Goal: Task Accomplishment & Management: Manage account settings

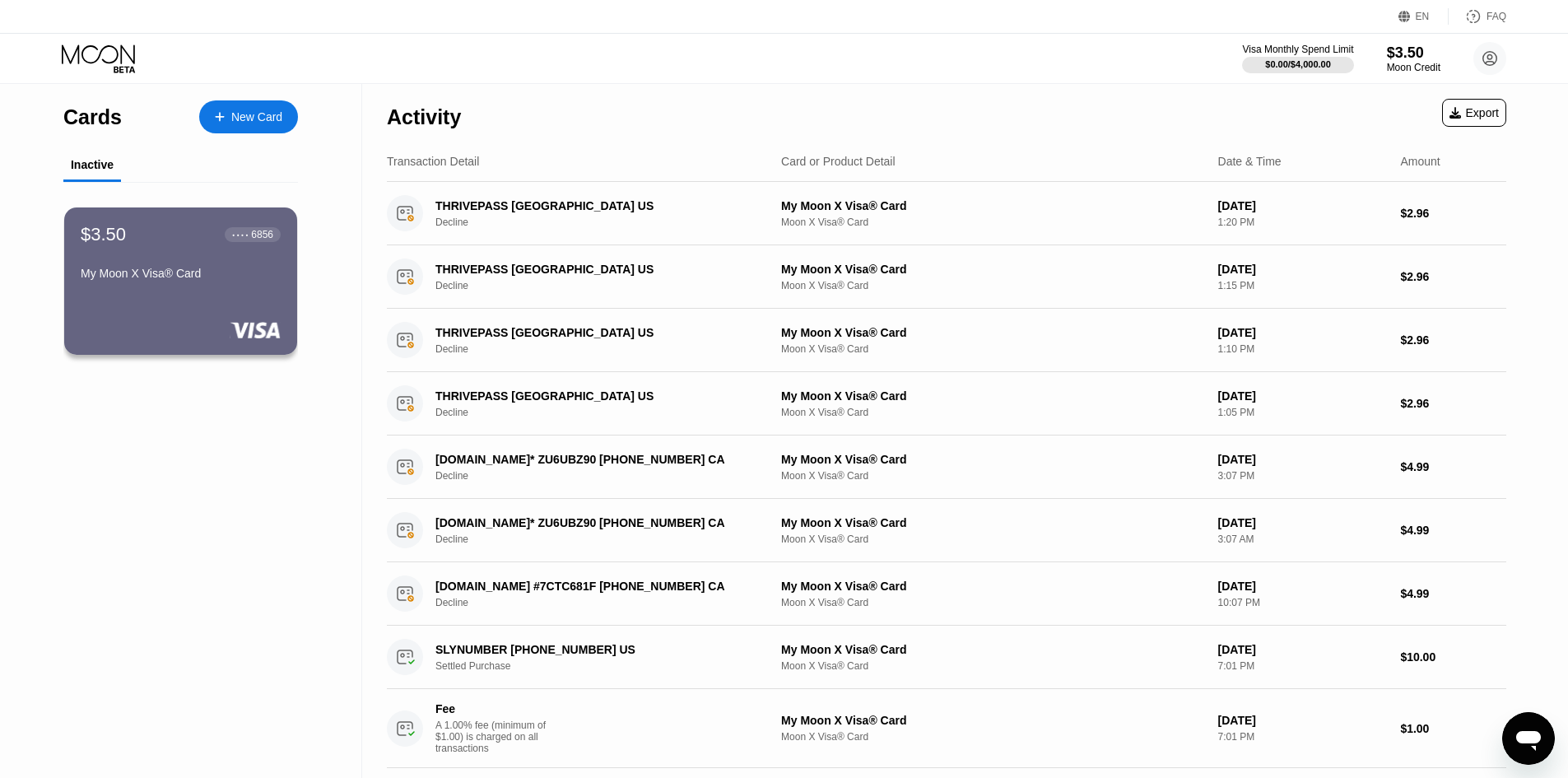
click at [1531, 757] on div "Open messaging window" at bounding box center [1528, 738] width 49 height 49
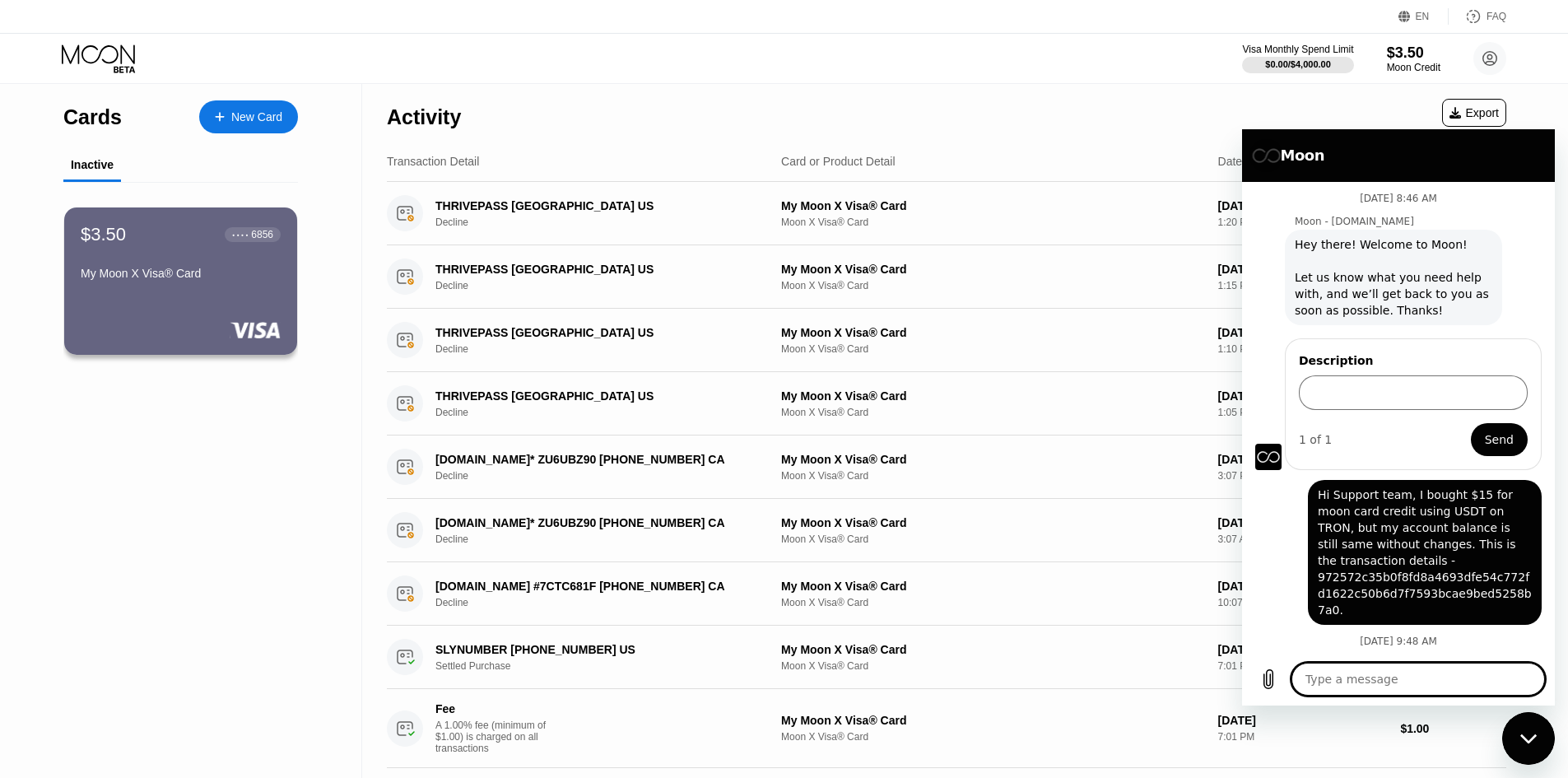
scroll to position [37, 0]
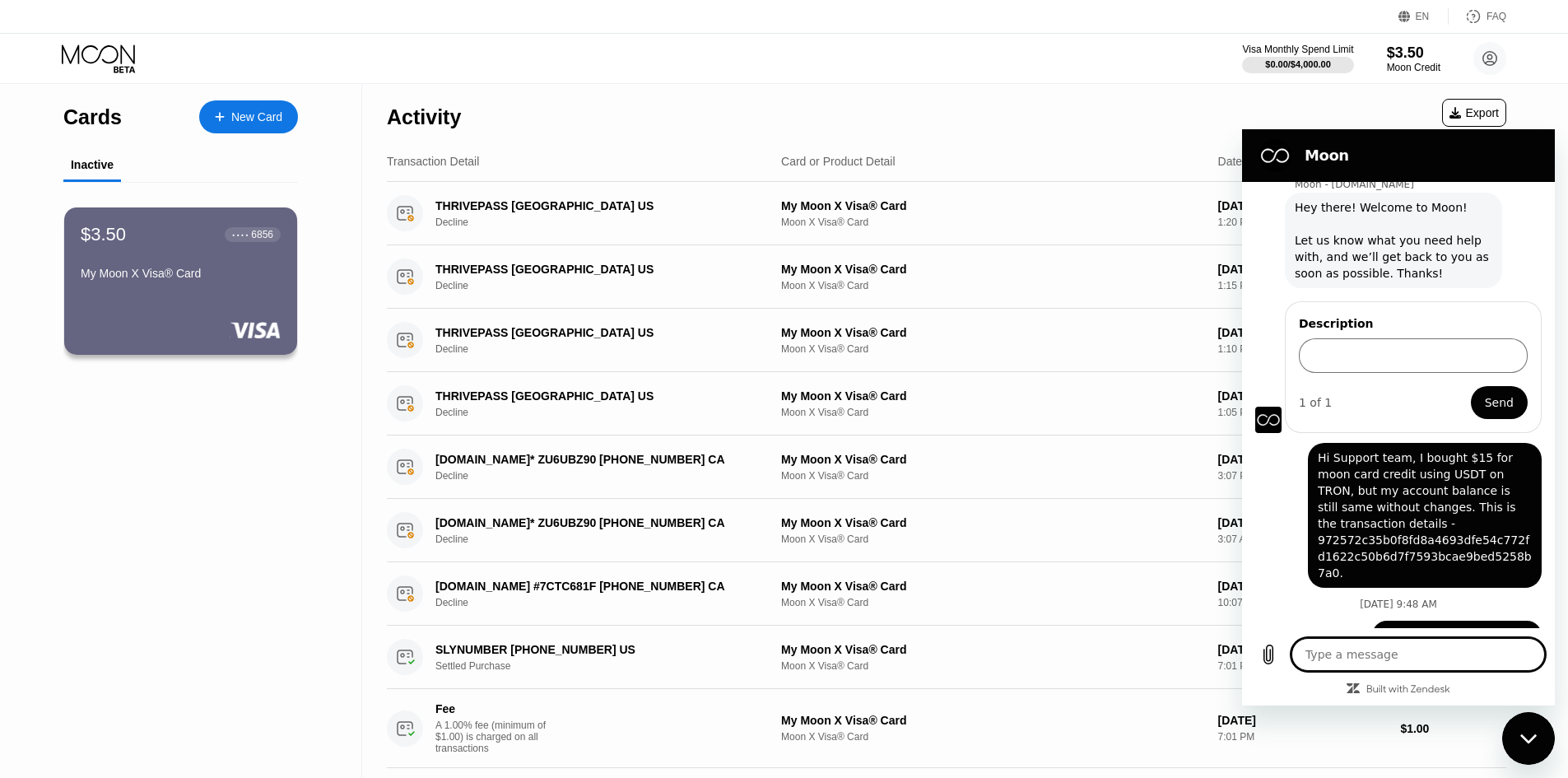
click at [1445, 543] on span "Hi Support team, I bought $15 for moon card credit using USDT on TRON, but my a…" at bounding box center [1425, 515] width 214 height 132
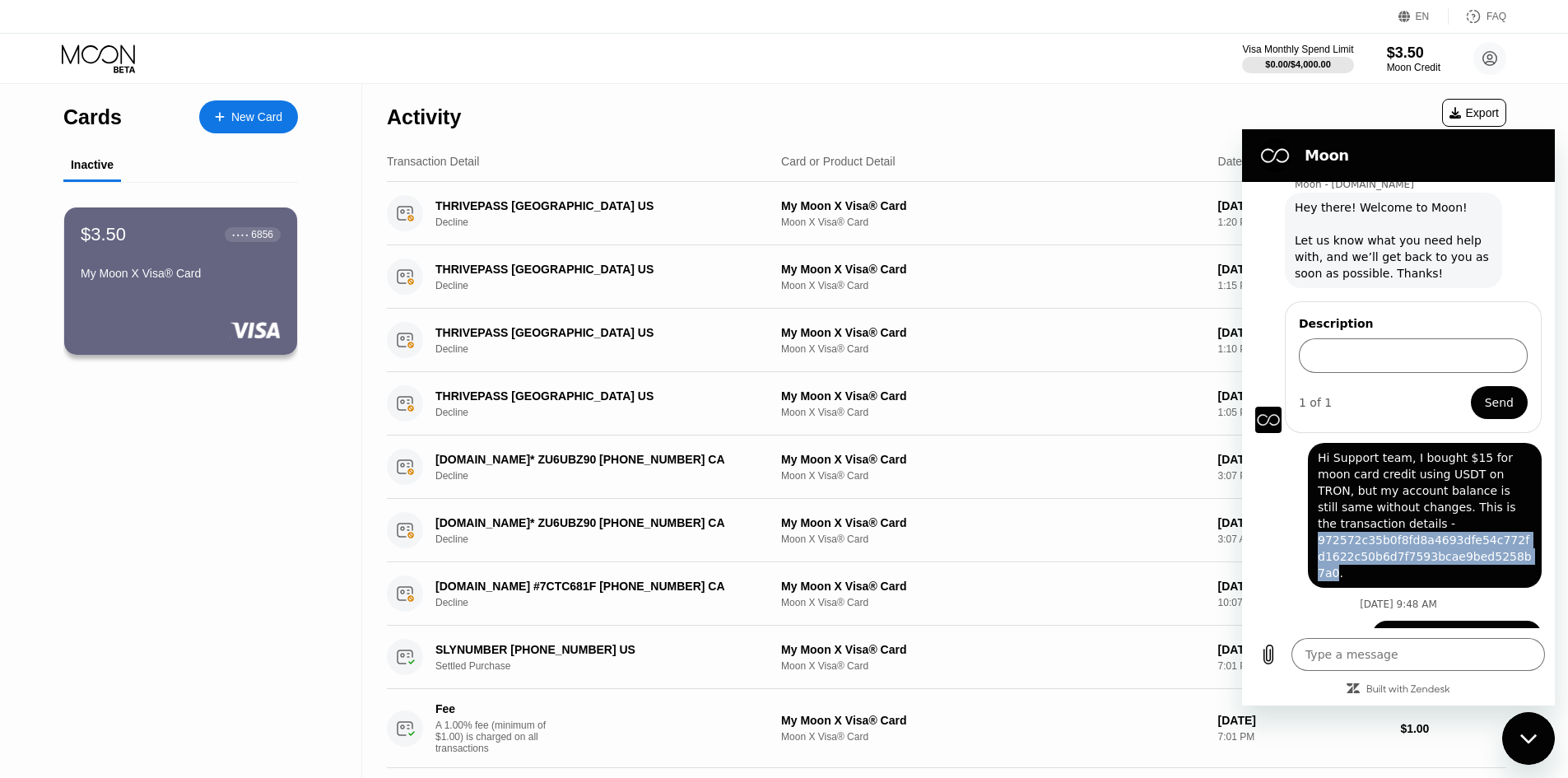
click at [1445, 543] on span "Hi Support team, I bought $15 for moon card credit using USDT on TRON, but my a…" at bounding box center [1425, 515] width 214 height 132
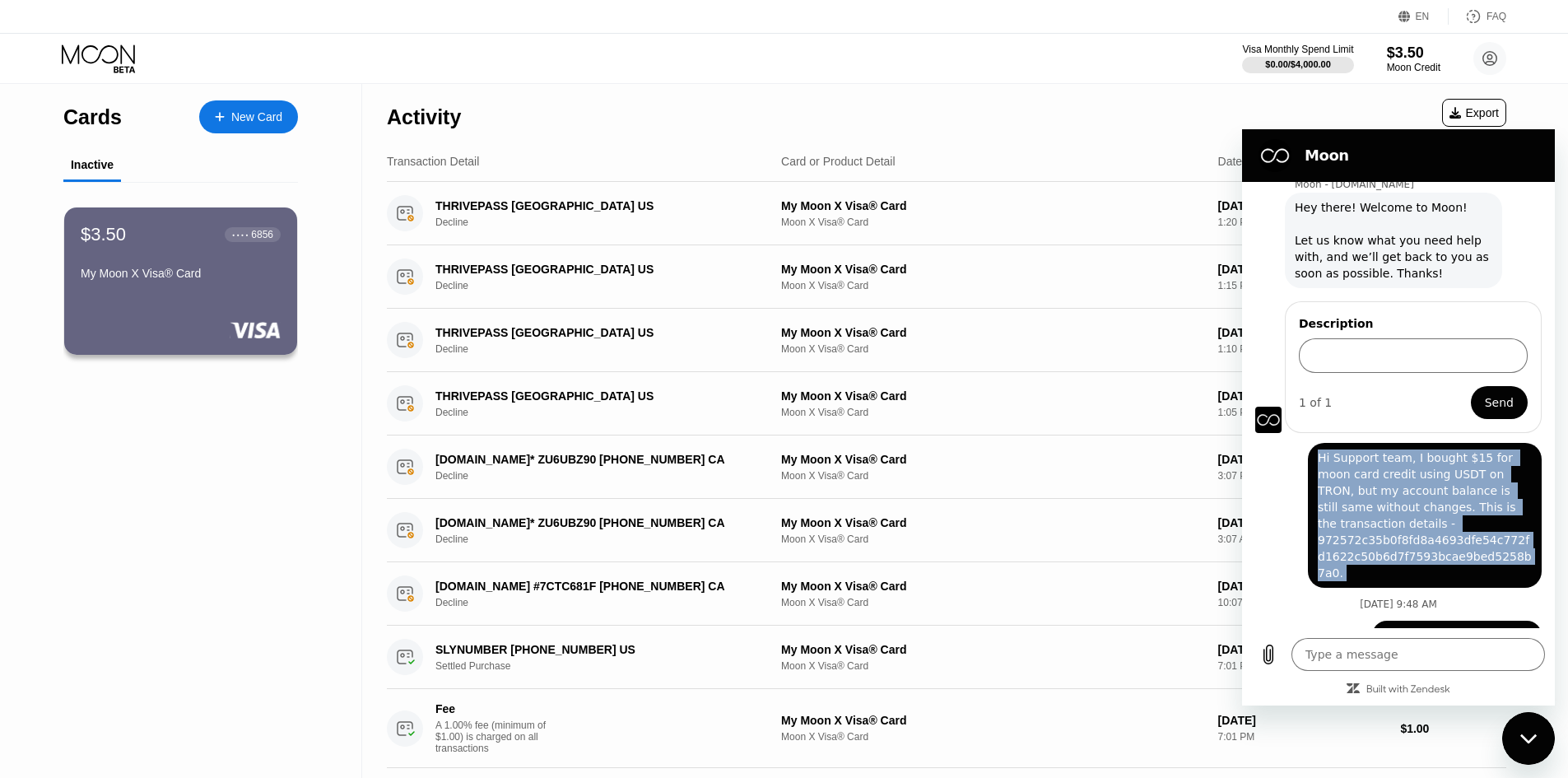
click at [1445, 543] on span "Hi Support team, I bought $15 for moon card credit using USDT on TRON, but my a…" at bounding box center [1425, 515] width 214 height 132
click at [1477, 558] on span "Hi Support team, I bought $15 for moon card credit using USDT on TRON, but my a…" at bounding box center [1425, 515] width 214 height 132
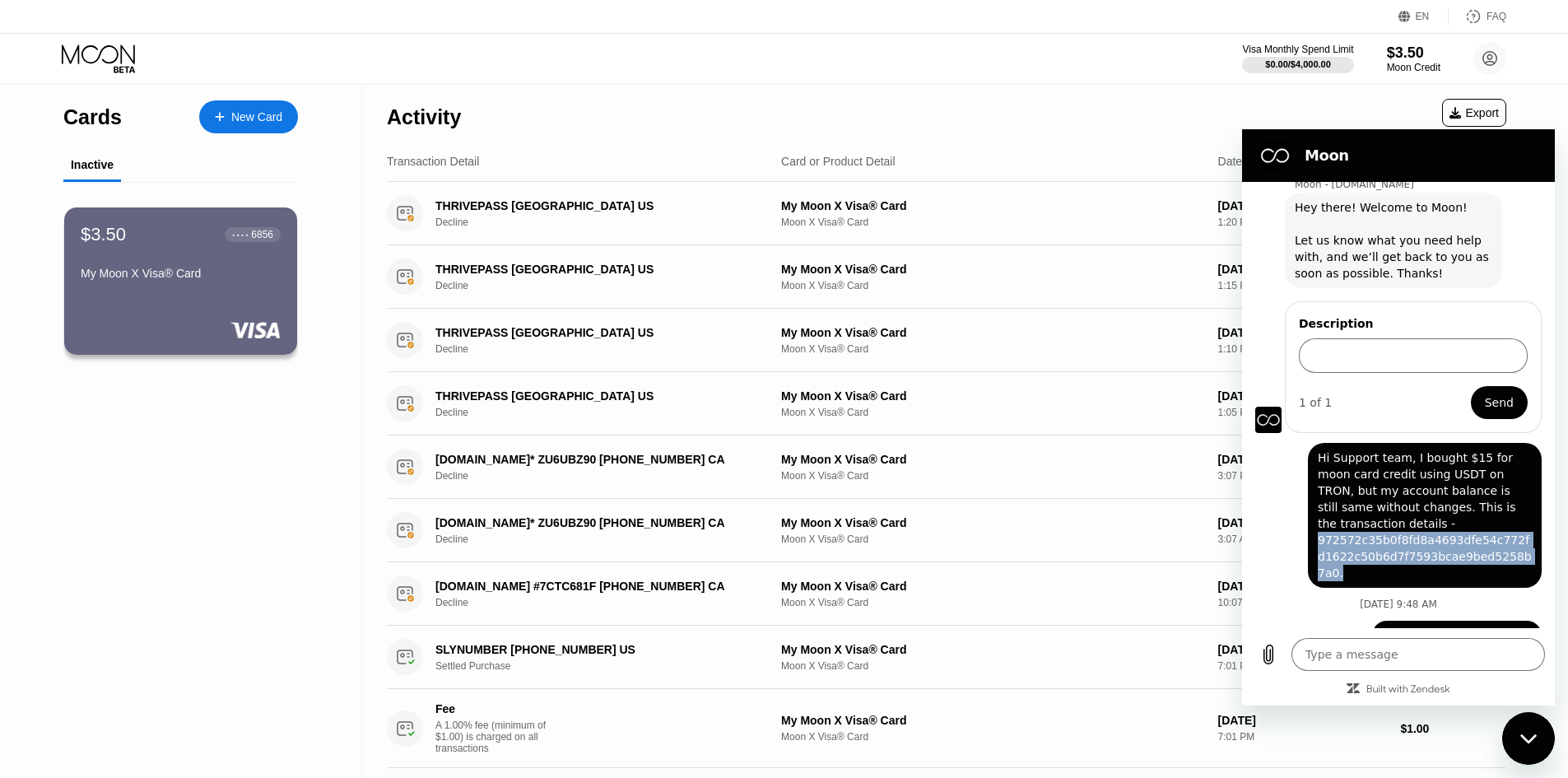
drag, startPoint x: 1508, startPoint y: 554, endPoint x: 1291, endPoint y: 537, distance: 217.7
click at [1291, 537] on div "Luke says: Hi Support team, I bought $15 for moon card credit using USDT on TRO…" at bounding box center [1392, 510] width 300 height 155
click at [1344, 518] on span "Hi Support team, I bought $15 for moon card credit using USDT on TRON, but my a…" at bounding box center [1425, 515] width 214 height 132
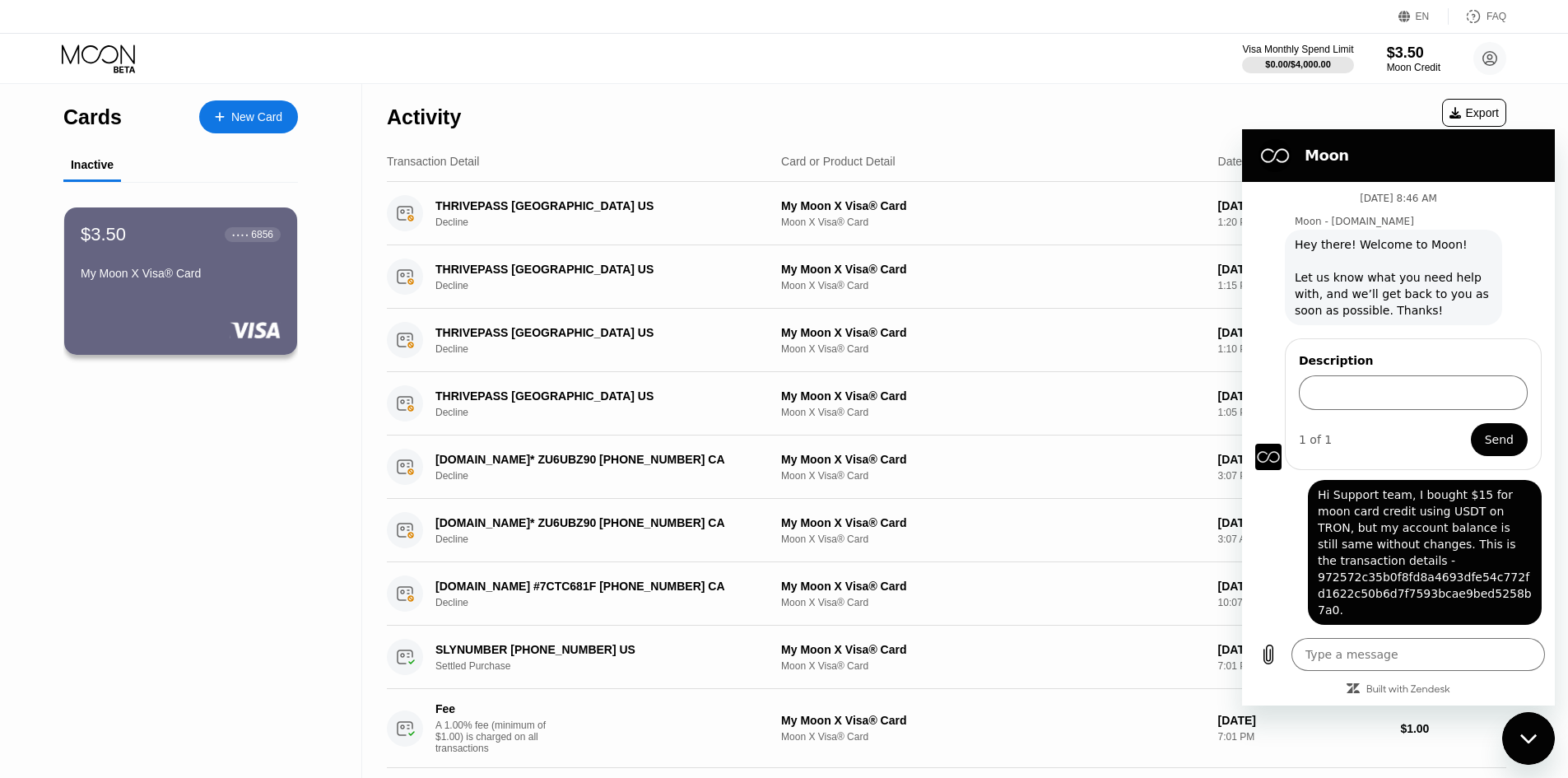
scroll to position [61, 0]
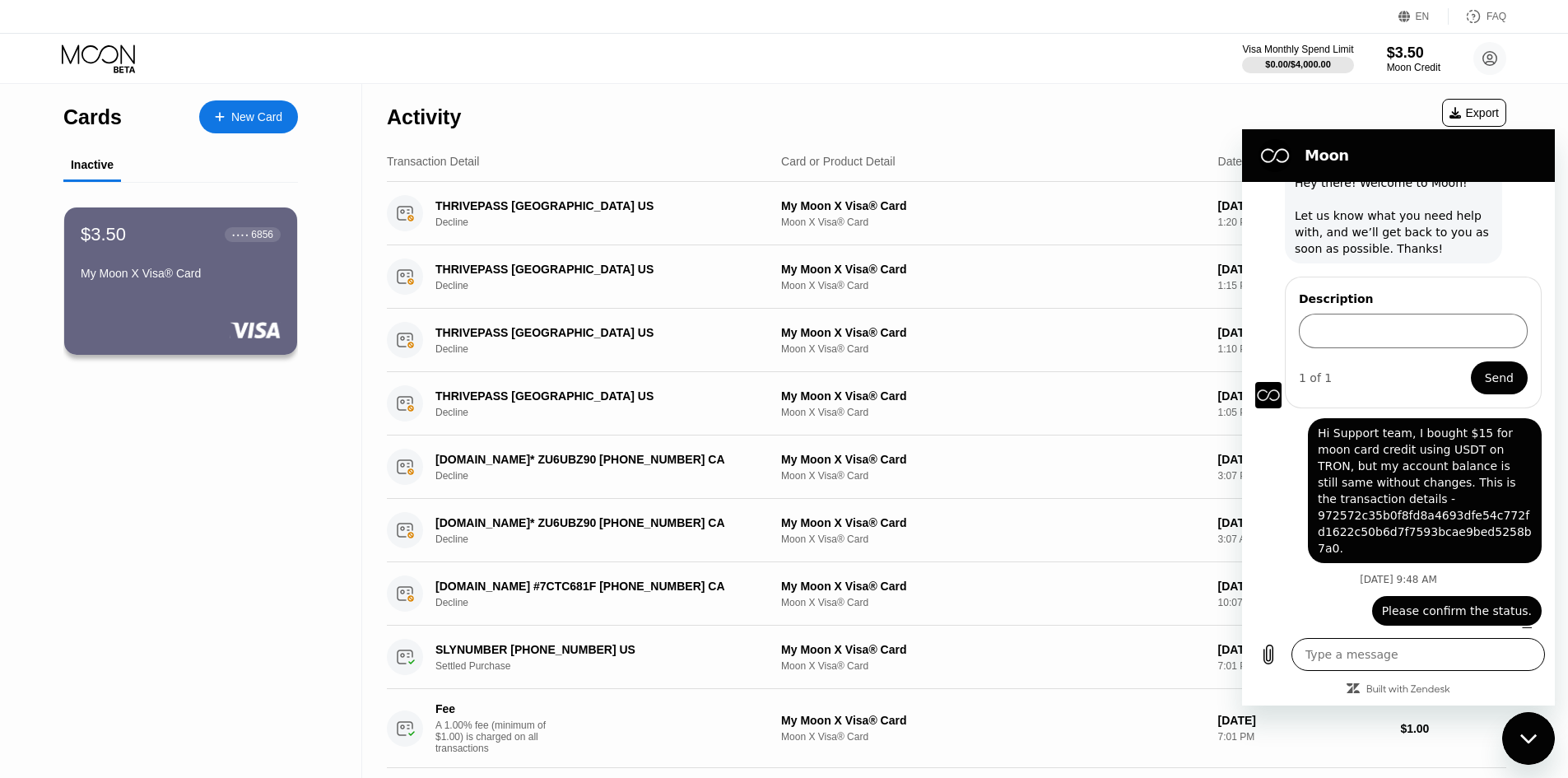
click at [1398, 652] on textarea at bounding box center [1418, 654] width 254 height 33
type textarea "H"
type textarea "x"
type textarea "He"
type textarea "x"
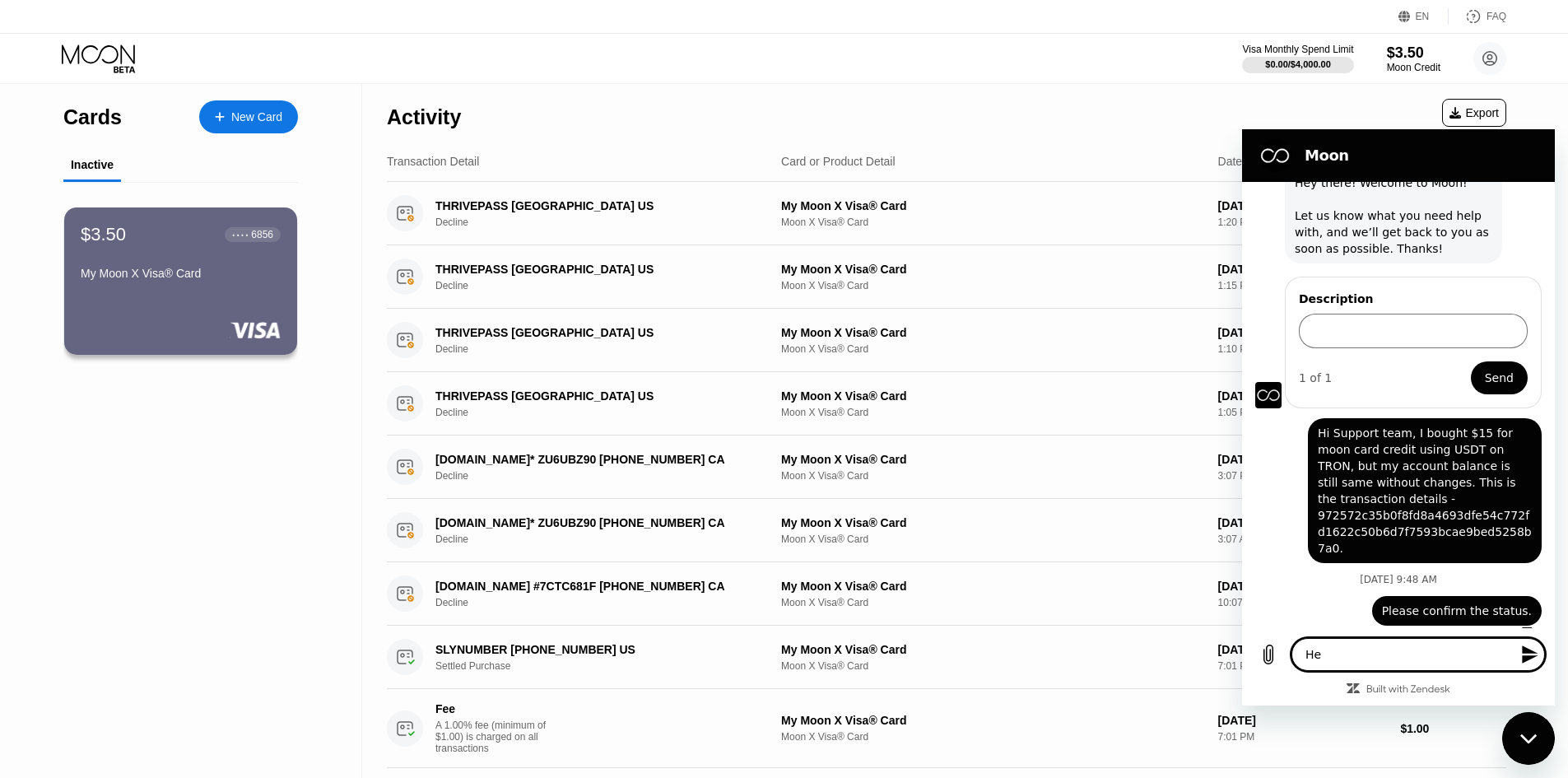
type textarea "Hey"
type textarea "x"
type textarea "Hey"
type textarea "x"
type textarea "Hey s"
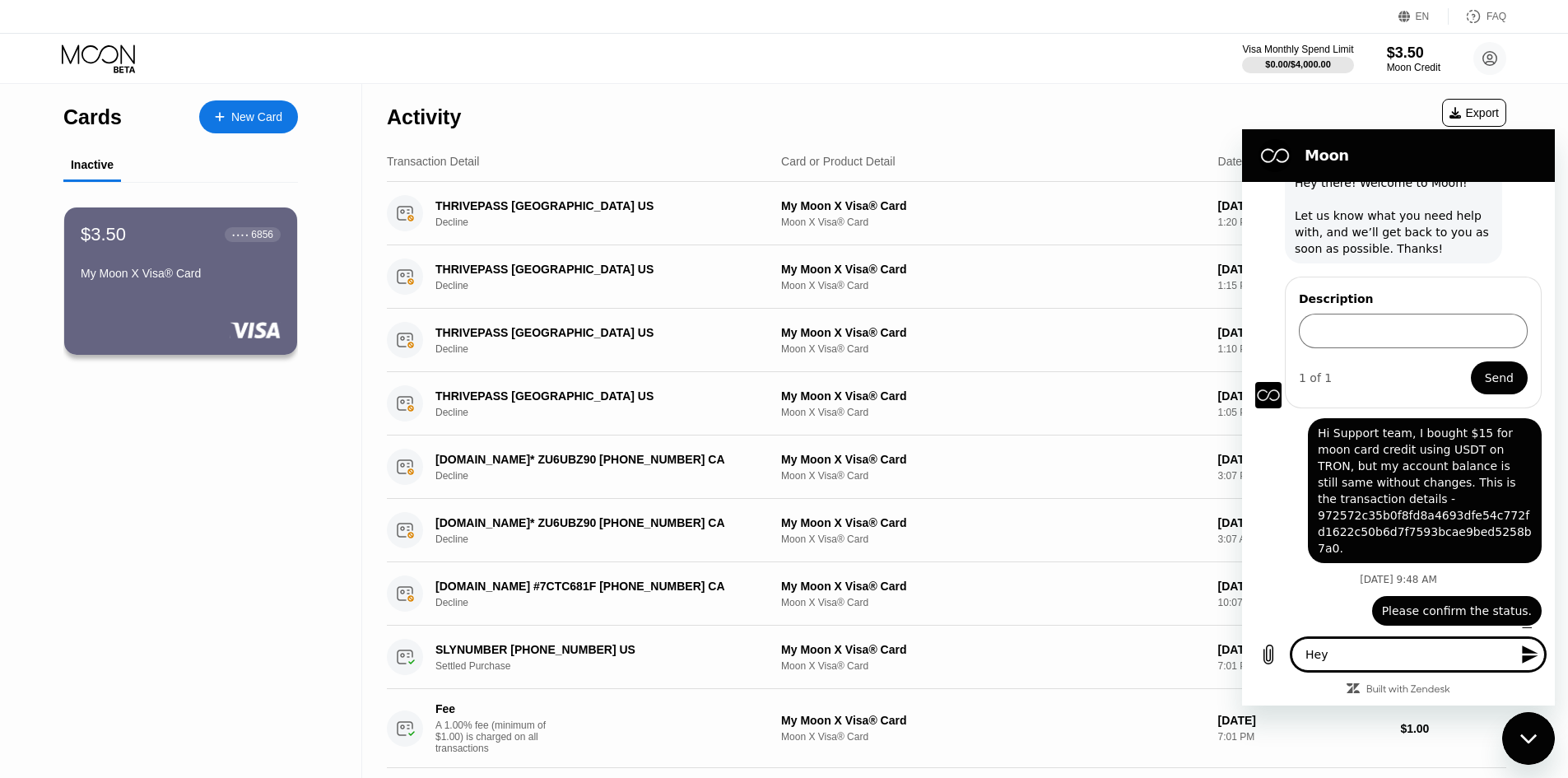
type textarea "x"
type textarea "Hey su"
type textarea "x"
type textarea "Hey sup"
type textarea "x"
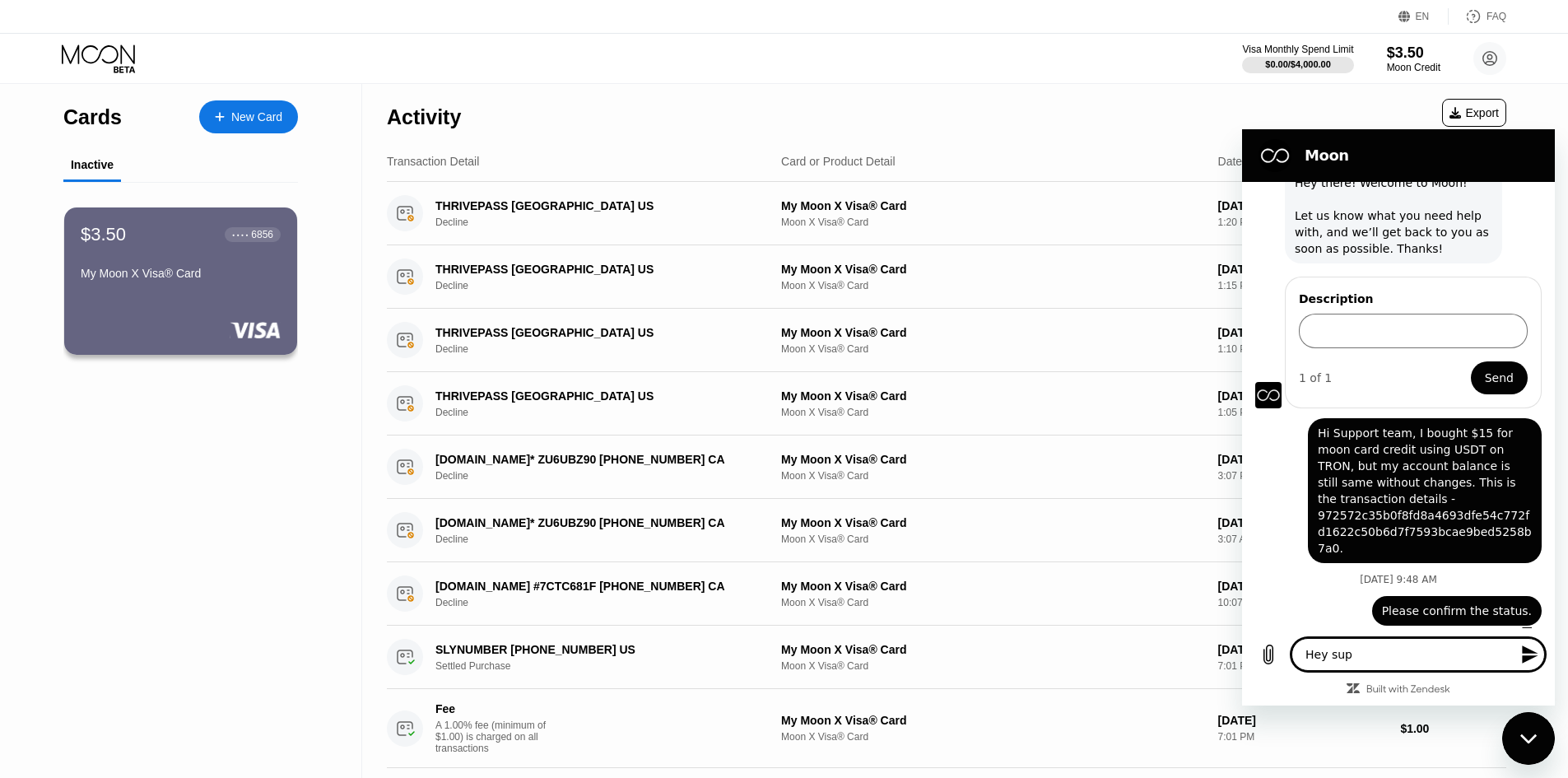
type textarea "Hey supp"
type textarea "x"
type textarea "Hey suppo"
type textarea "x"
type textarea "Hey suppor"
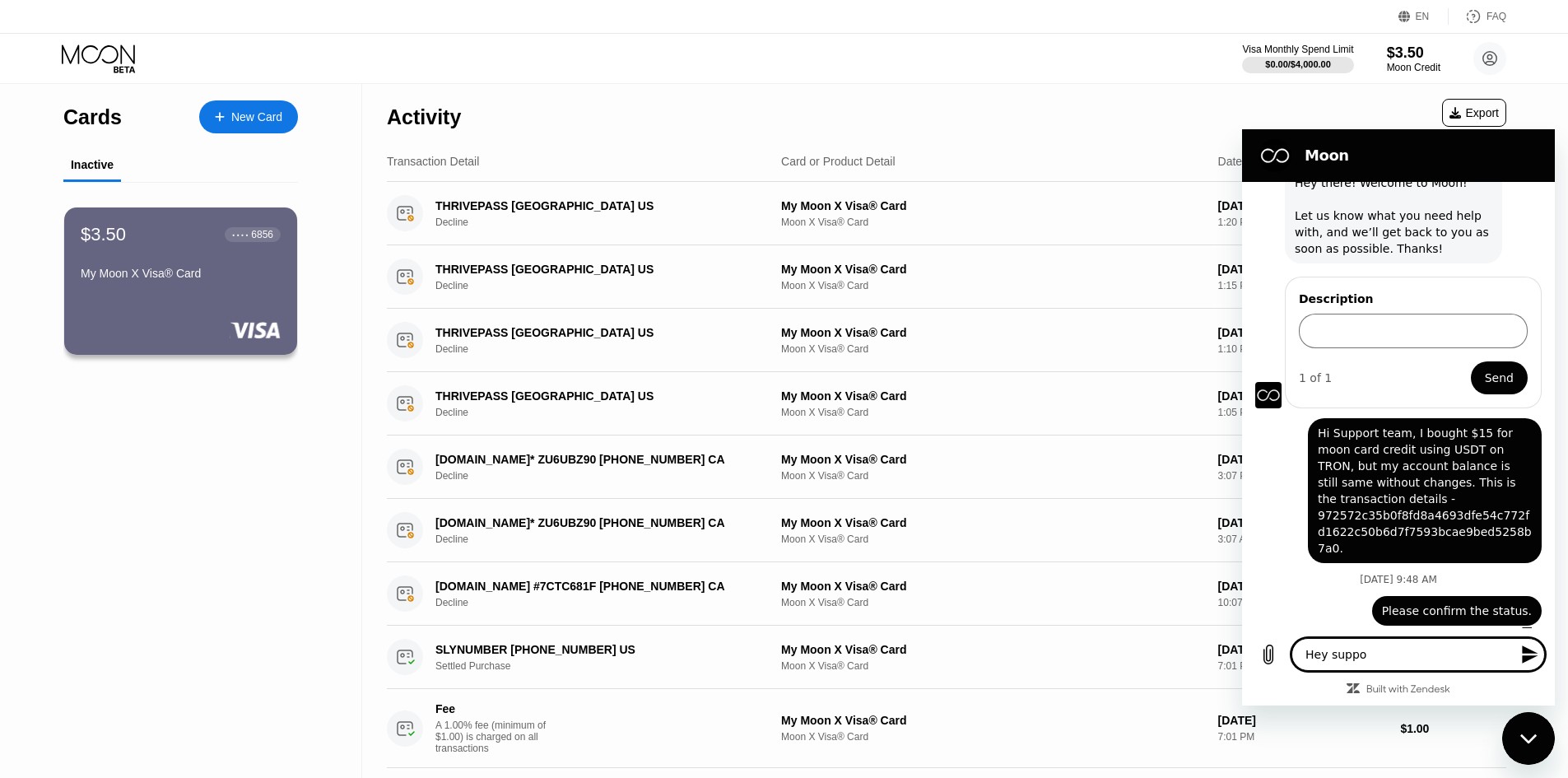
type textarea "x"
type textarea "Hey support"
type textarea "x"
type textarea "Hey support"
type textarea "x"
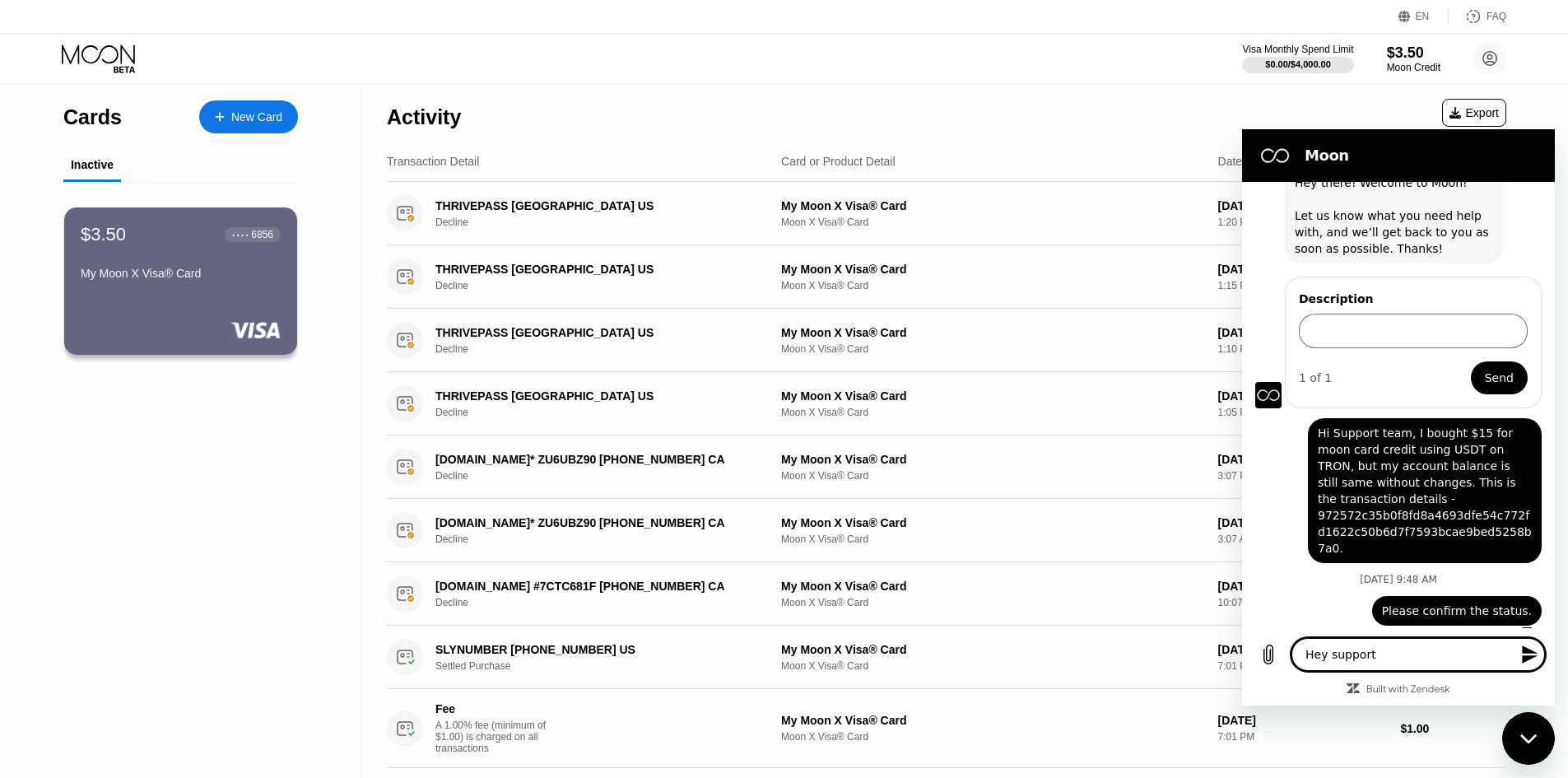
type textarea "Hey support t"
type textarea "x"
type textarea "Hey support te"
type textarea "x"
type textarea "Hey support tea"
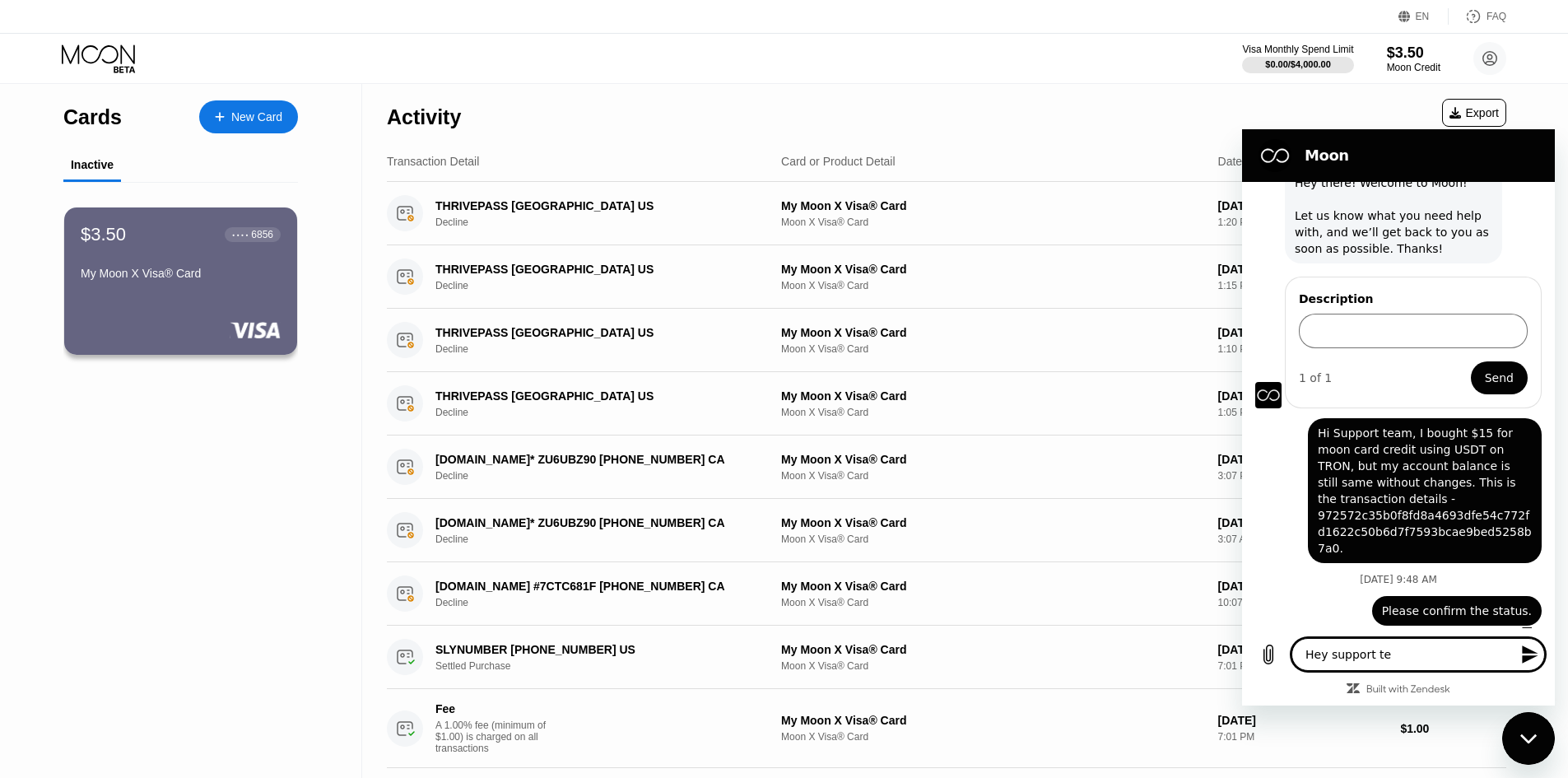
type textarea "x"
type textarea "Hey support team"
type textarea "x"
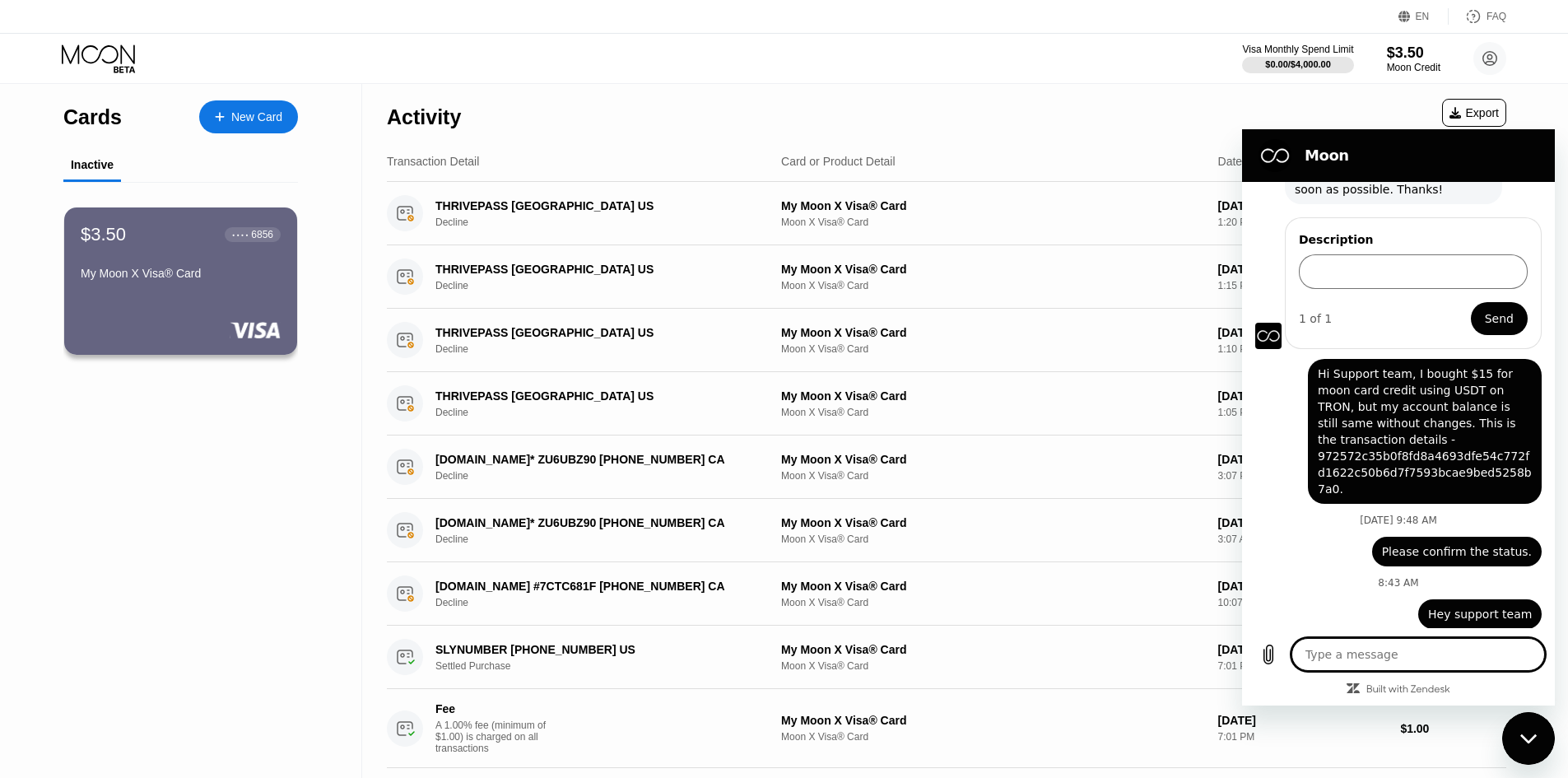
scroll to position [124, 0]
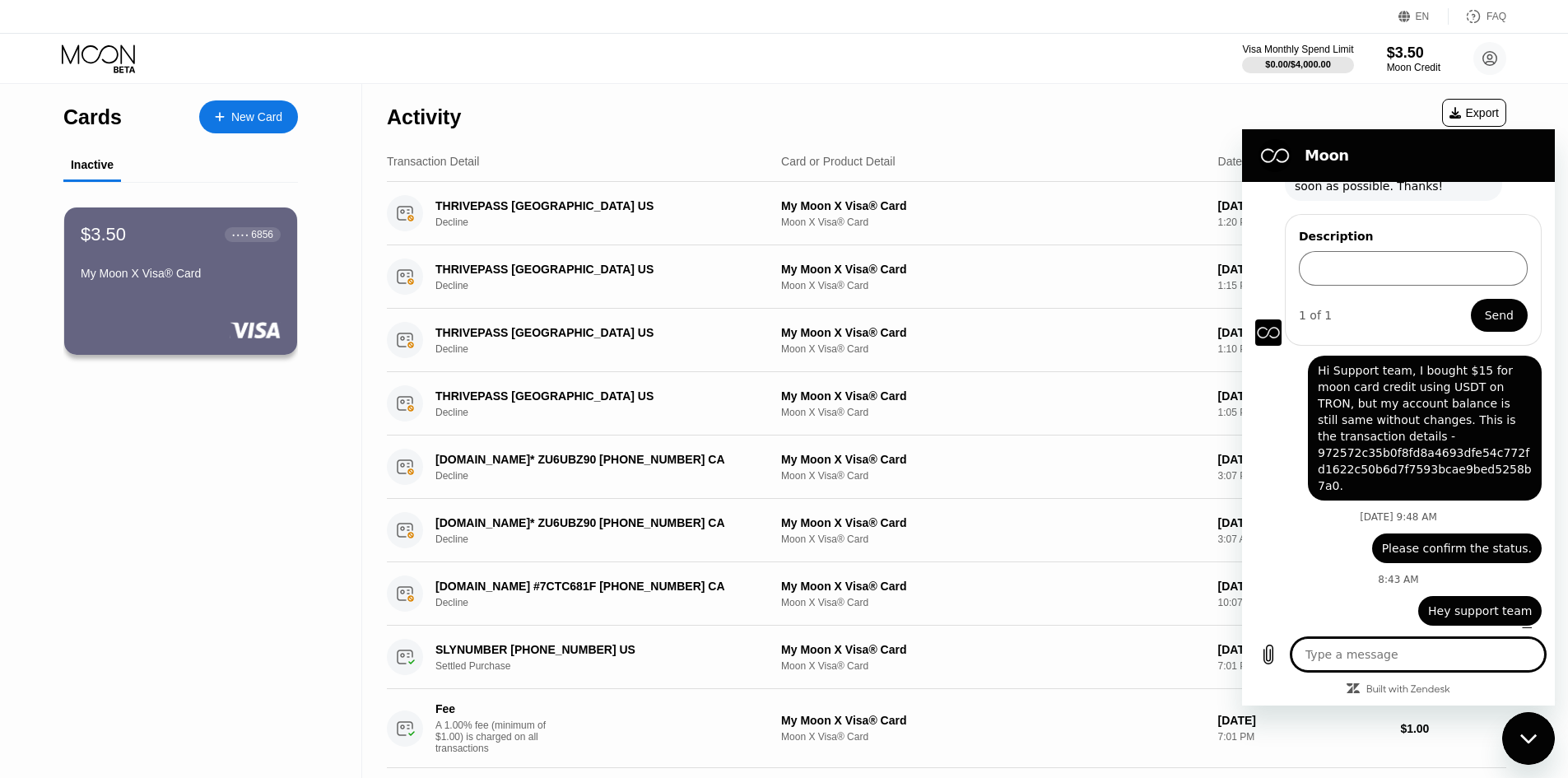
click at [1521, 741] on icon "Close messaging window" at bounding box center [1529, 738] width 17 height 11
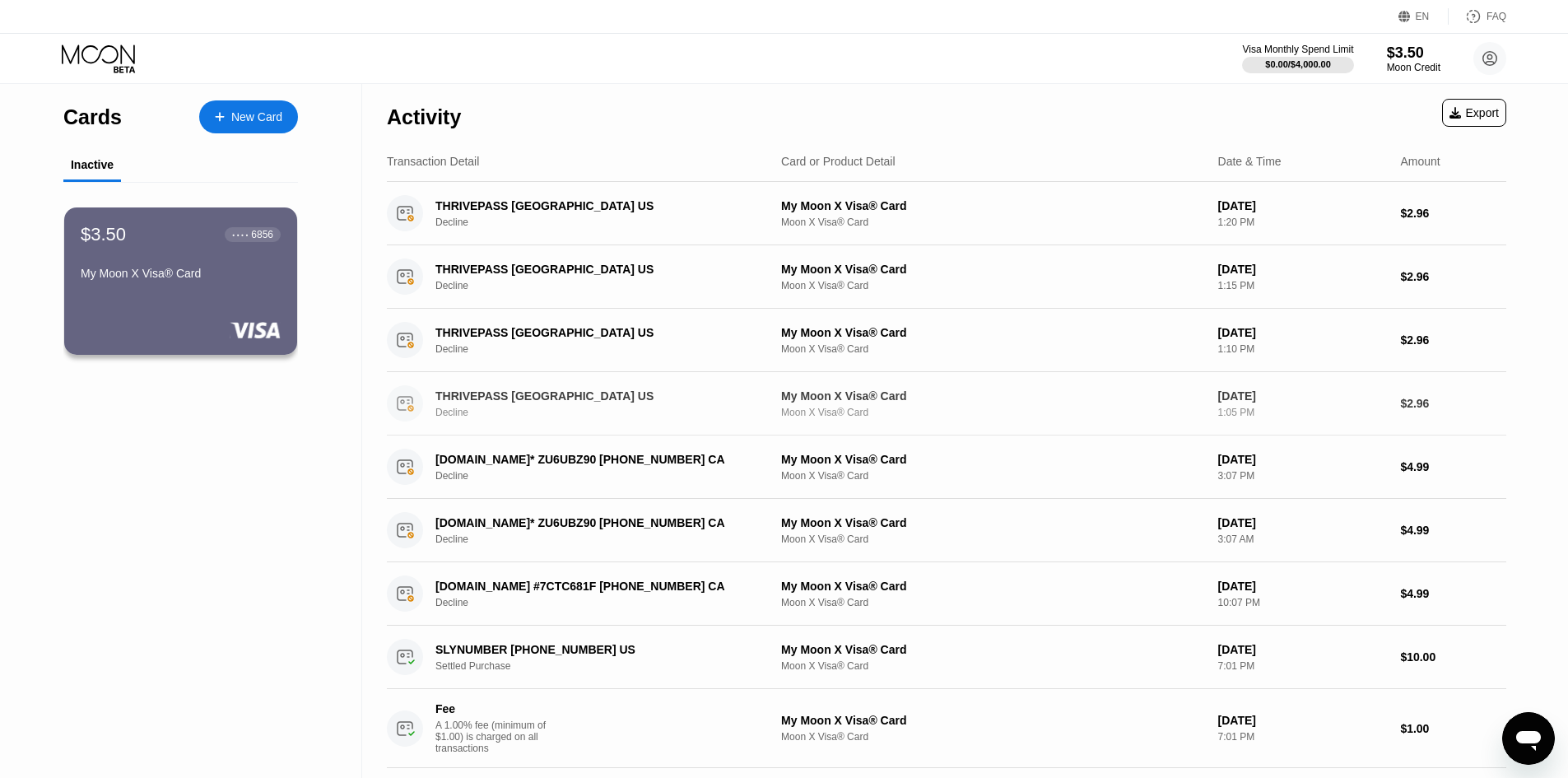
click at [588, 408] on div "THRIVEPASS DENVER US Decline" at bounding box center [606, 403] width 343 height 29
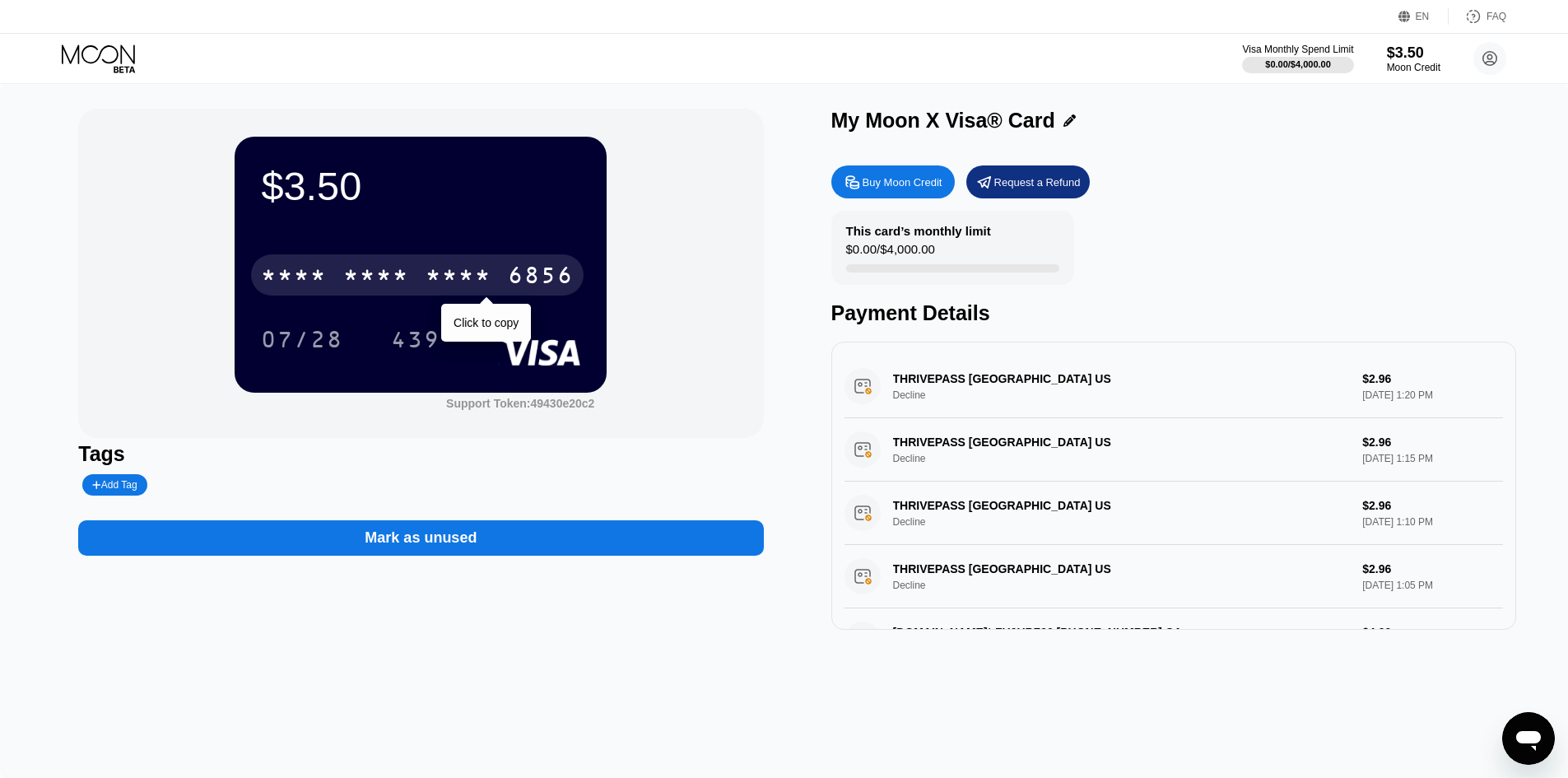
click at [461, 280] on div "* * * *" at bounding box center [458, 277] width 66 height 26
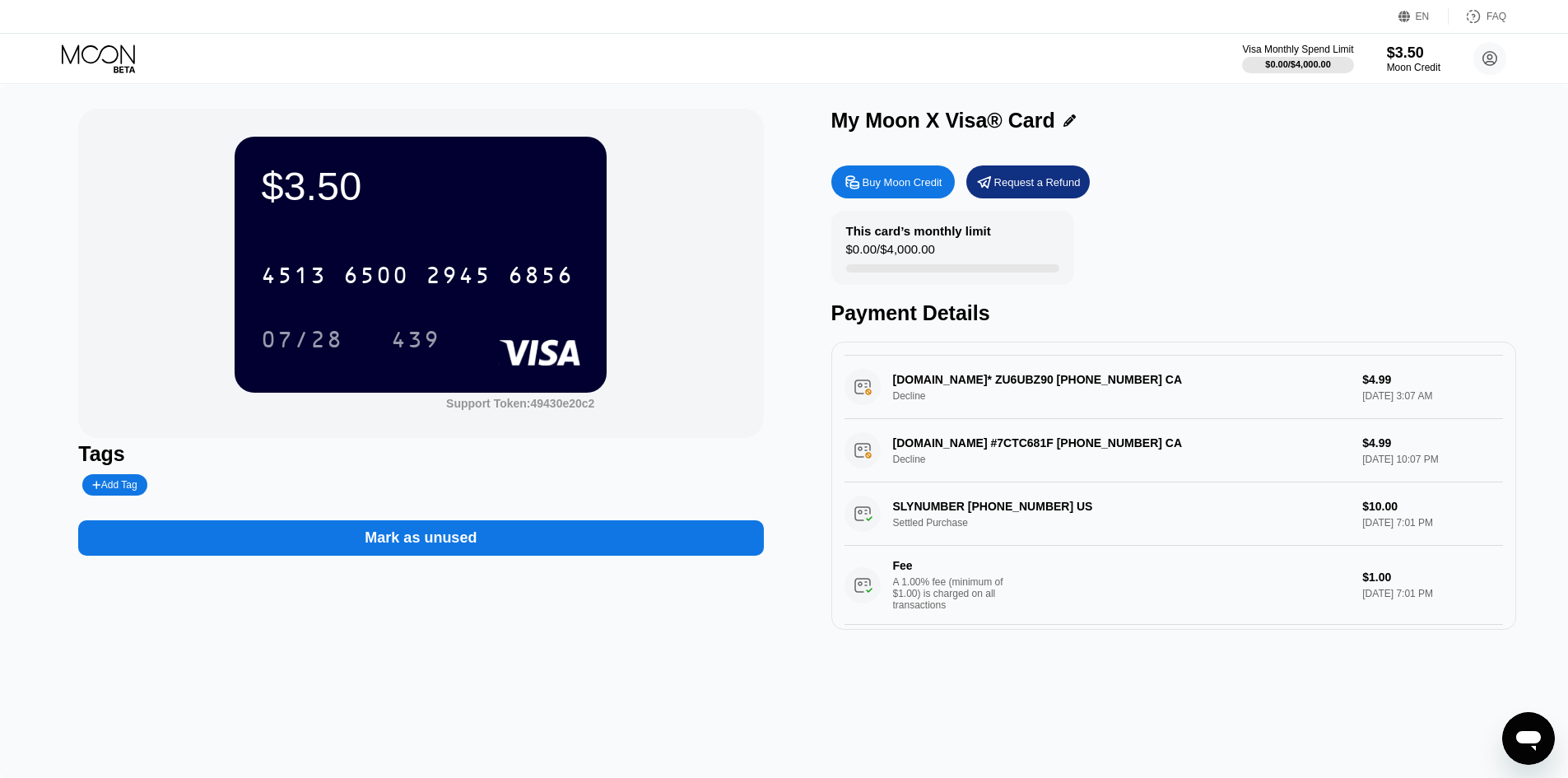
scroll to position [411, 0]
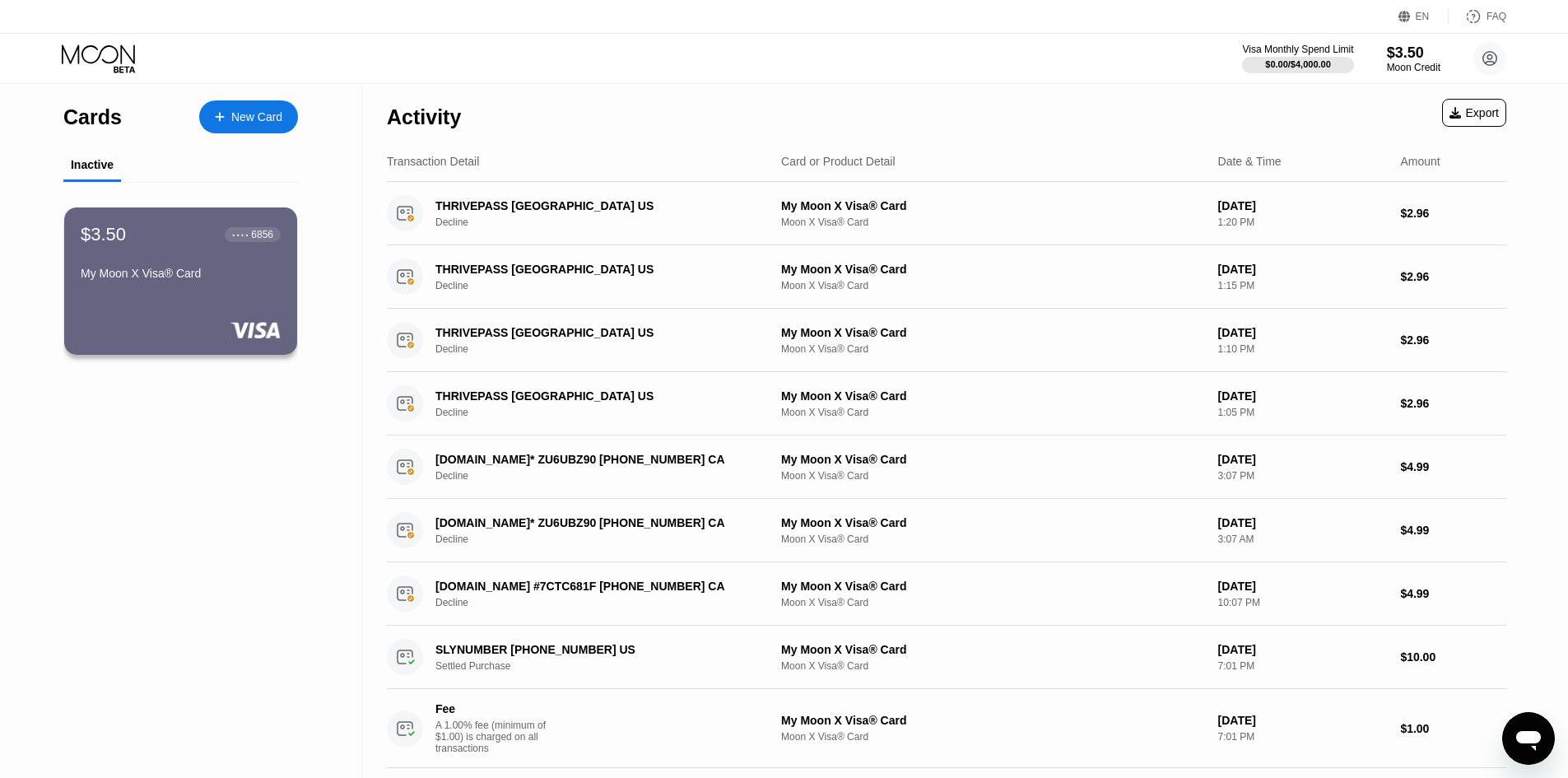
click at [1523, 730] on icon "Open messaging window" at bounding box center [1529, 738] width 30 height 30
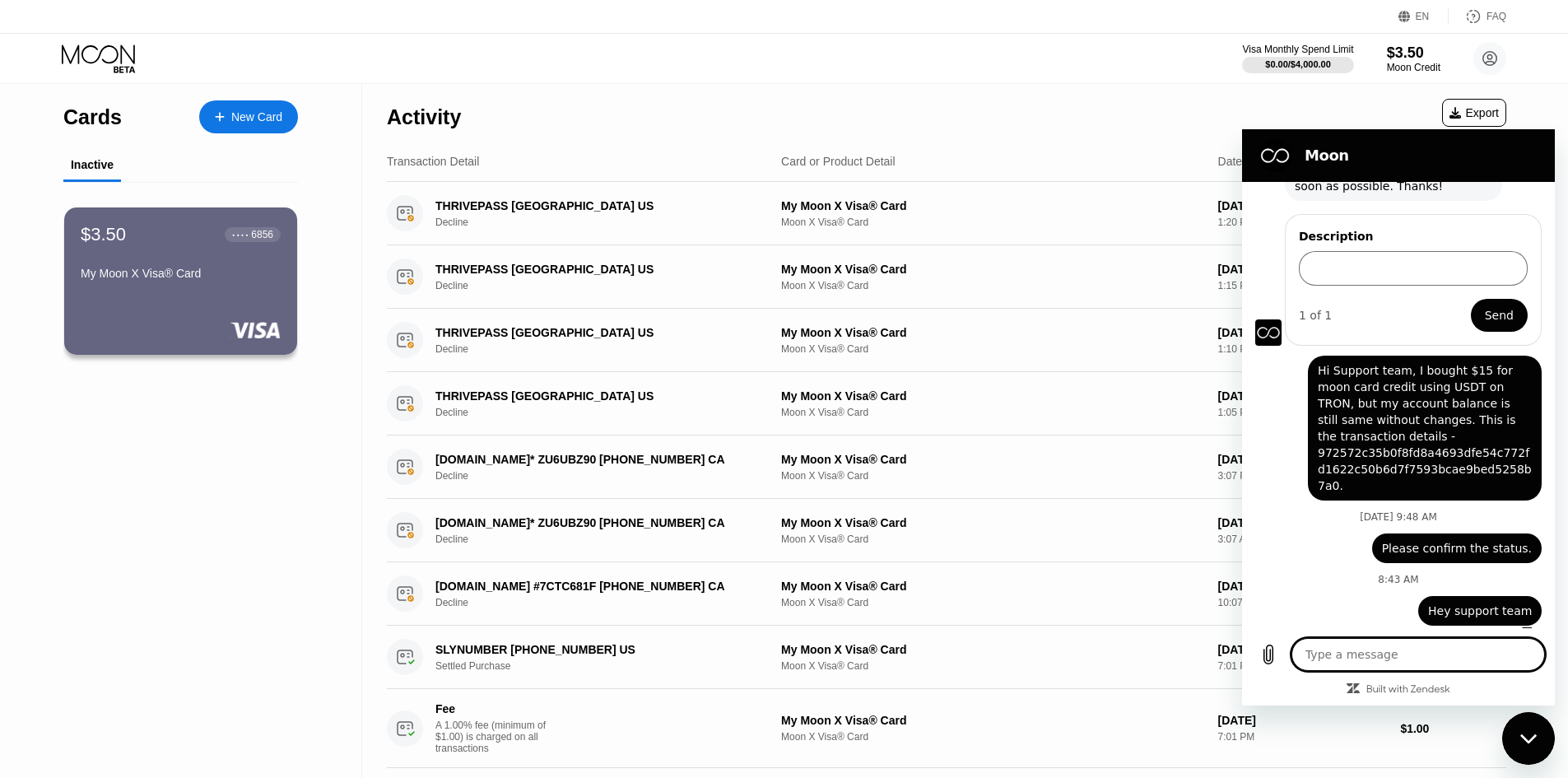
click at [1480, 463] on span "Hi Support team, I bought $15 for moon card credit using USDT on TRON, but my a…" at bounding box center [1425, 427] width 214 height 132
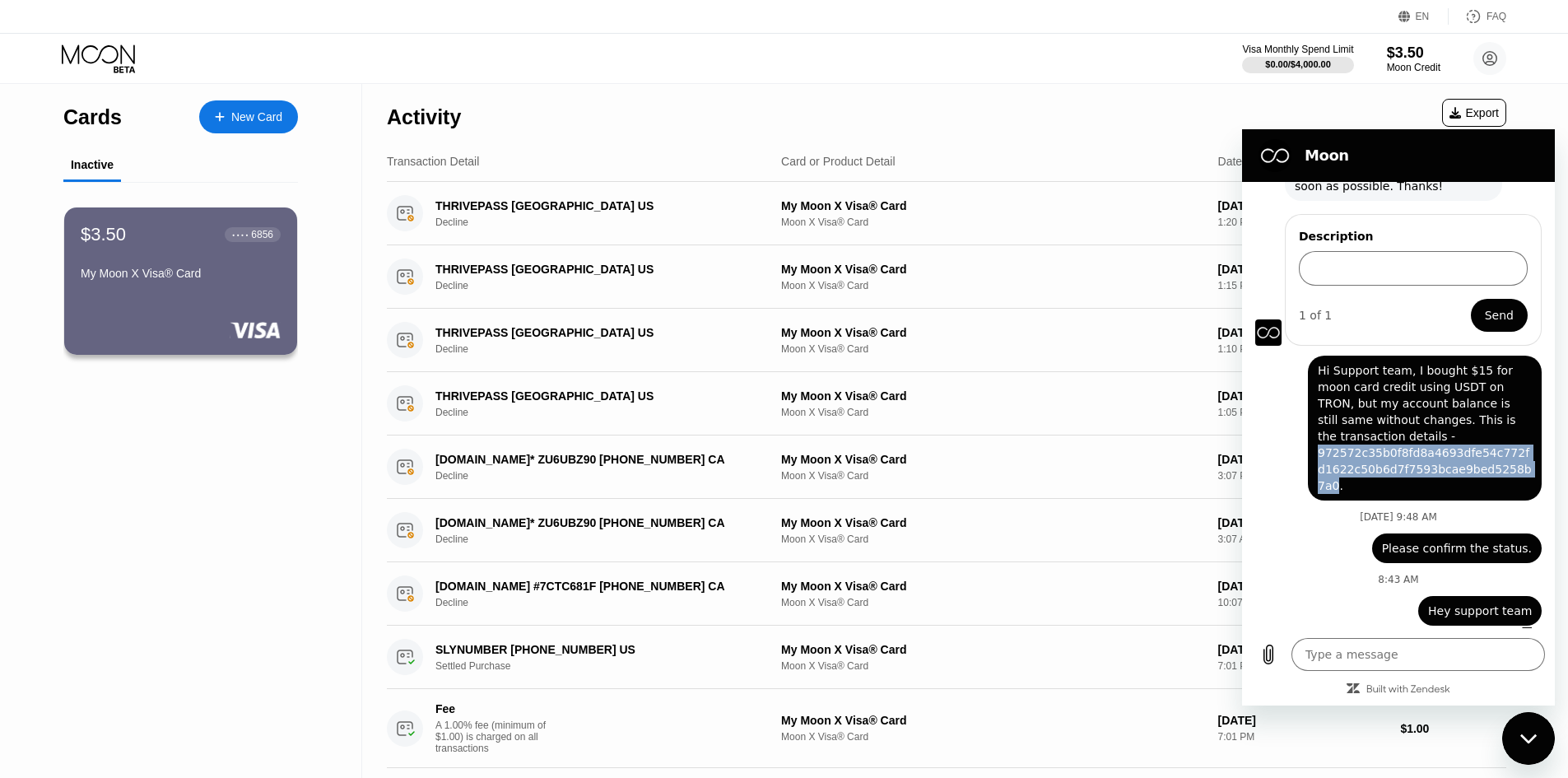
click at [1480, 463] on span "Hi Support team, I bought $15 for moon card credit using USDT on TRON, but my a…" at bounding box center [1425, 427] width 214 height 132
click at [291, 558] on div "Cards New Card Inactive $3.50 ● ● ● ● 6856 My Moon X Visa® Card" at bounding box center [181, 716] width 362 height 1264
click at [1379, 416] on span "Hi Support team, I bought $15 for moon card credit using USDT on TRON, but my a…" at bounding box center [1425, 427] width 214 height 132
click at [1530, 733] on icon "Close messaging window" at bounding box center [1529, 738] width 17 height 11
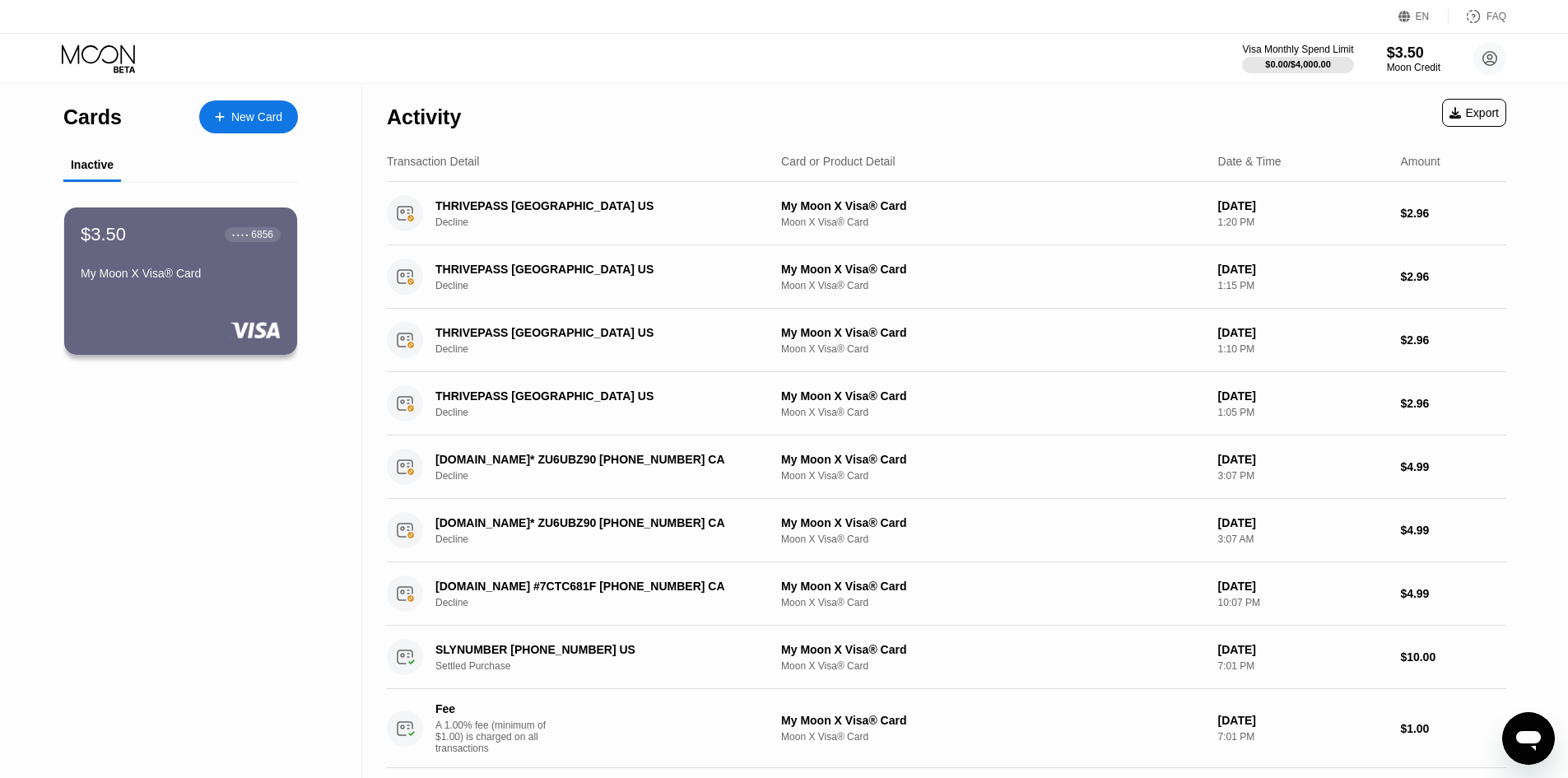
click at [166, 507] on div "Cards New Card Inactive $3.50 ● ● ● ● 6856 My Moon X Visa® Card" at bounding box center [181, 716] width 362 height 1264
click at [215, 602] on div "Cards New Card Inactive $3.50 ● ● ● ● 6856 My Moon X Visa® Card" at bounding box center [181, 716] width 362 height 1264
click at [159, 279] on div "My Moon X Visa® Card" at bounding box center [181, 274] width 202 height 13
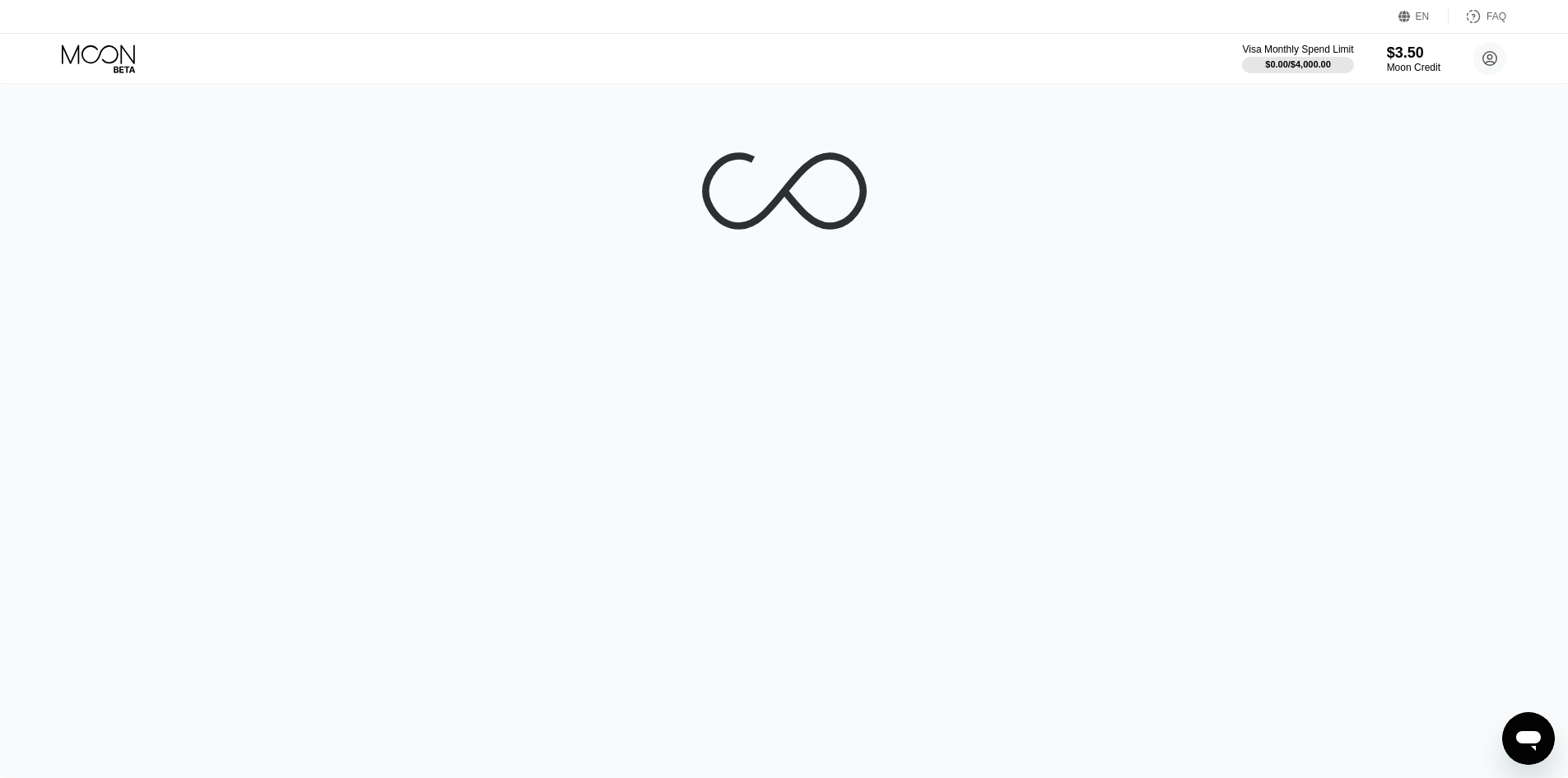
type textarea "x"
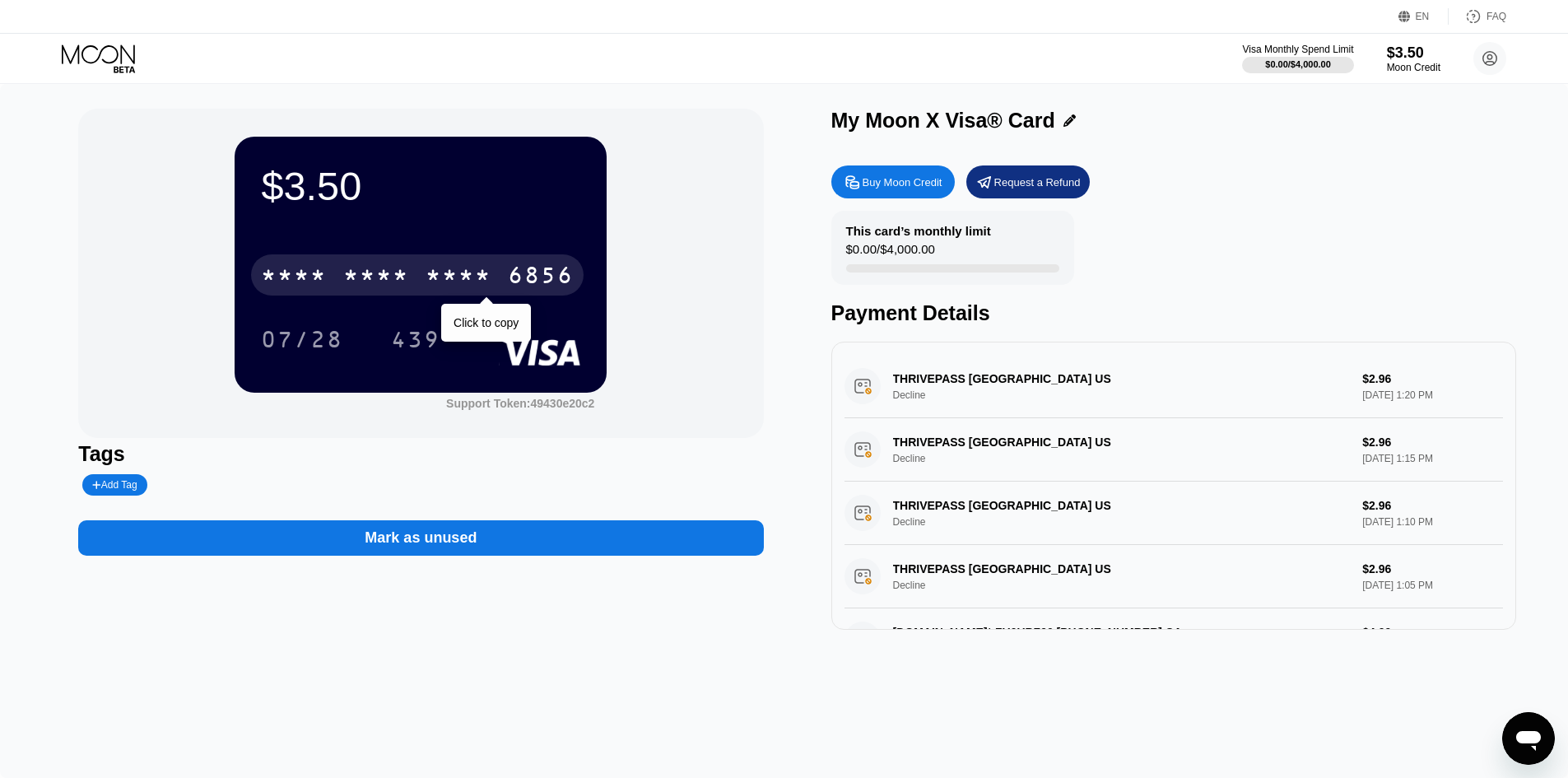
click at [526, 276] on div "6856" at bounding box center [541, 277] width 66 height 26
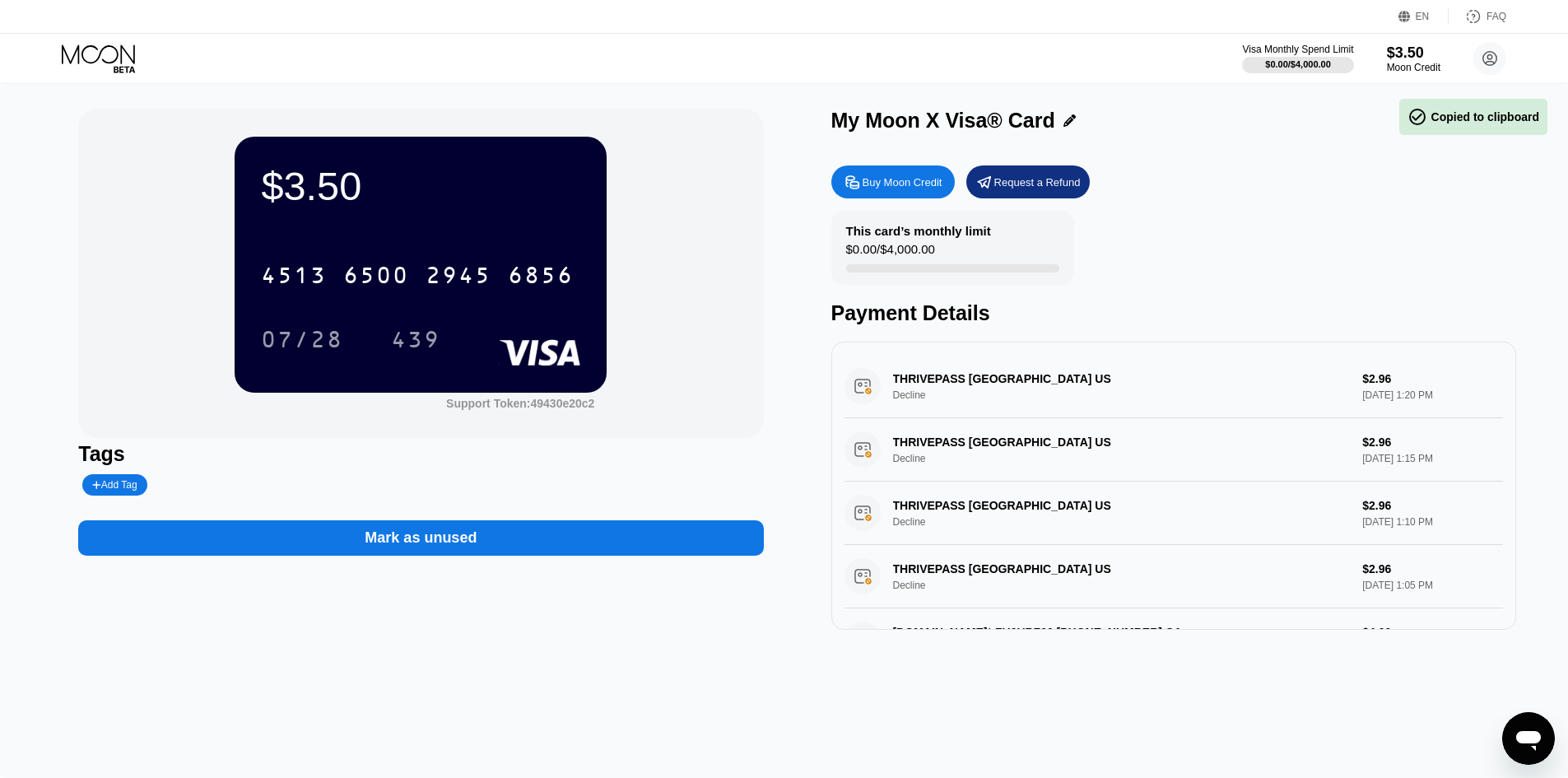
click at [905, 189] on div "Buy Moon Credit" at bounding box center [902, 182] width 80 height 14
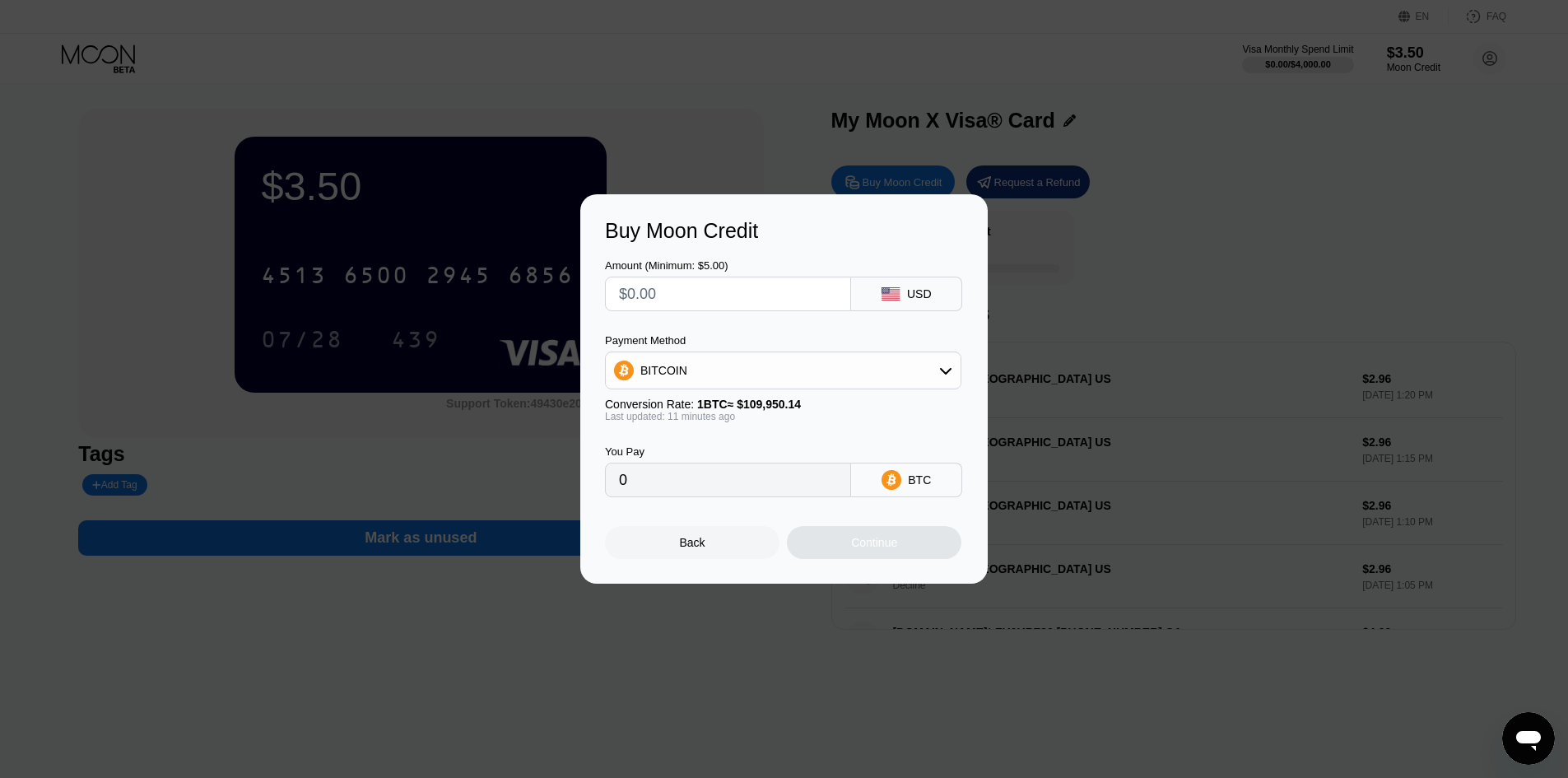
click at [760, 304] on input "text" at bounding box center [727, 294] width 218 height 33
click at [747, 296] on input "text" at bounding box center [727, 294] width 218 height 33
click at [693, 280] on input "text" at bounding box center [727, 294] width 218 height 33
click at [758, 553] on div "Back" at bounding box center [693, 542] width 175 height 33
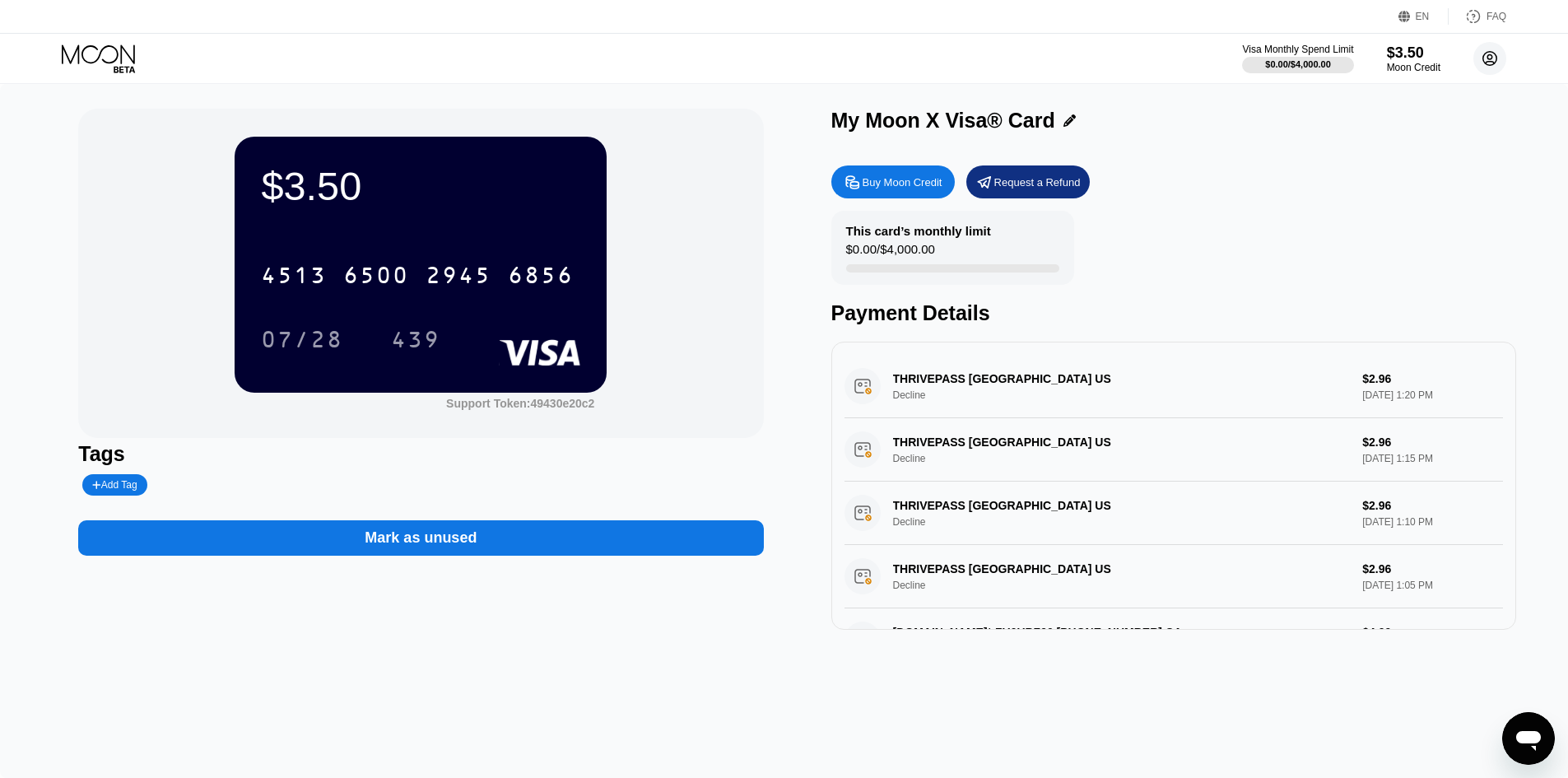
click at [1477, 55] on circle at bounding box center [1490, 59] width 33 height 33
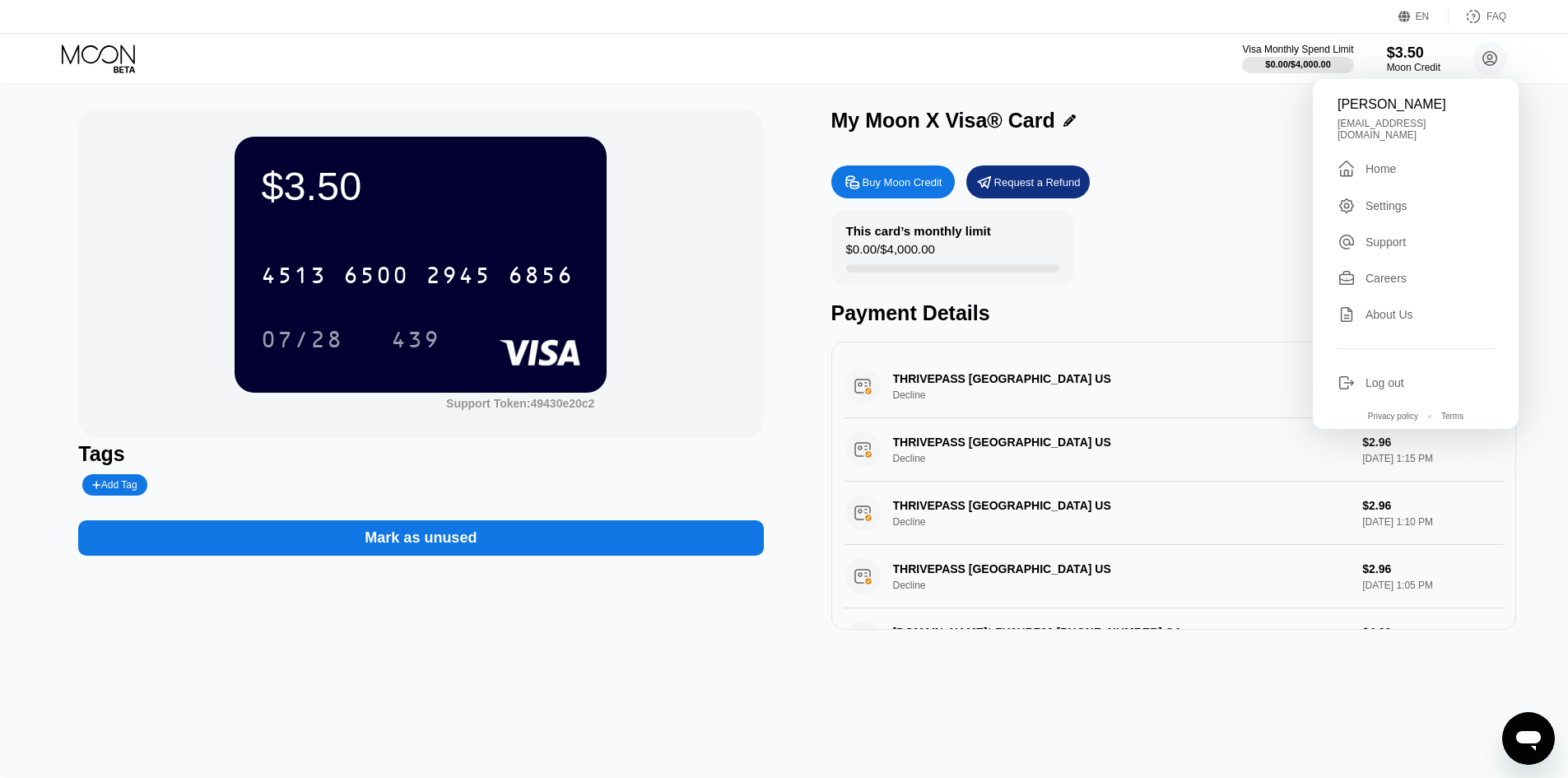
click at [1405, 158] on div " Home" at bounding box center [1415, 168] width 157 height 20
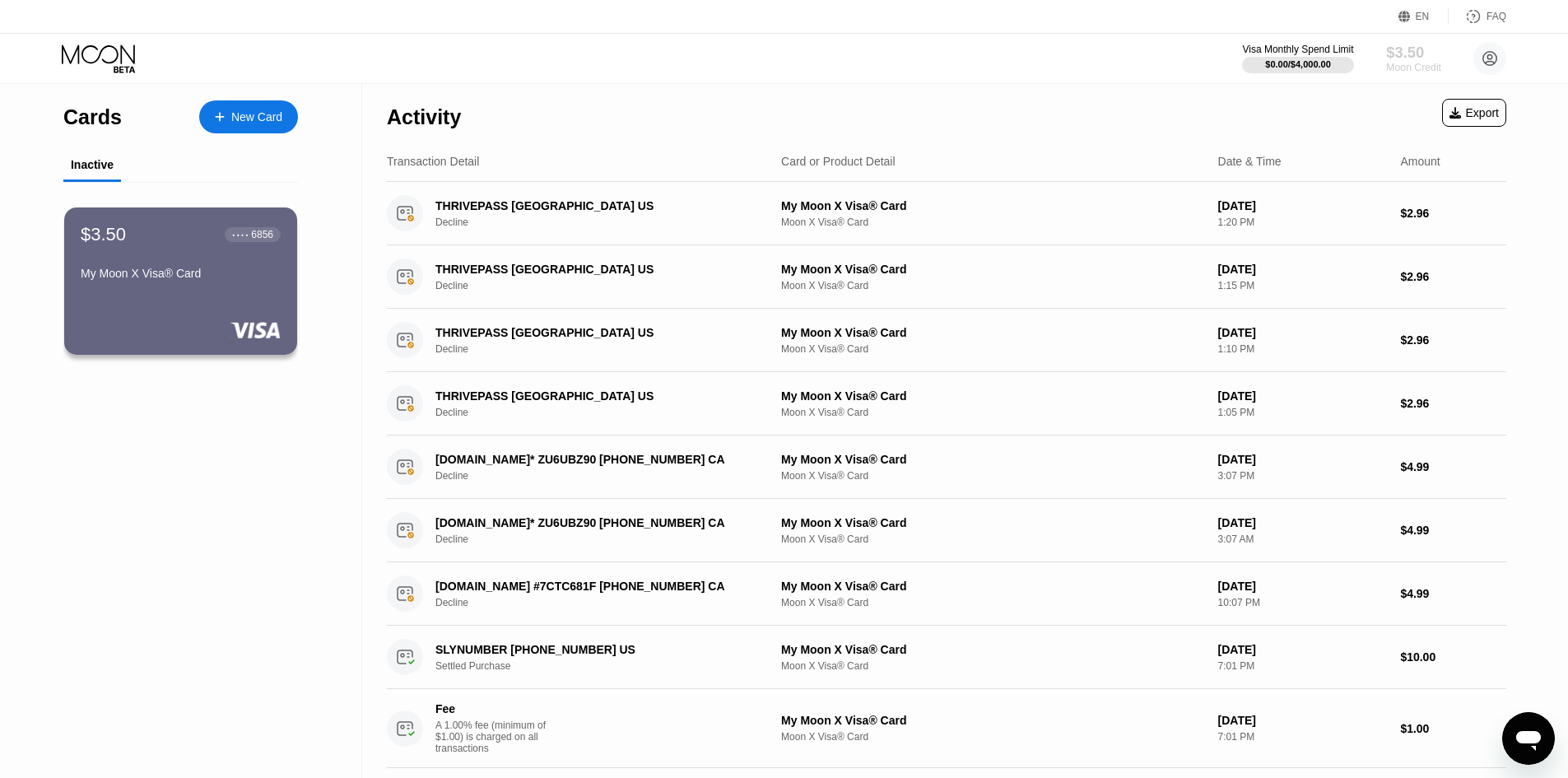
click at [1396, 55] on div "$3.50" at bounding box center [1413, 52] width 55 height 17
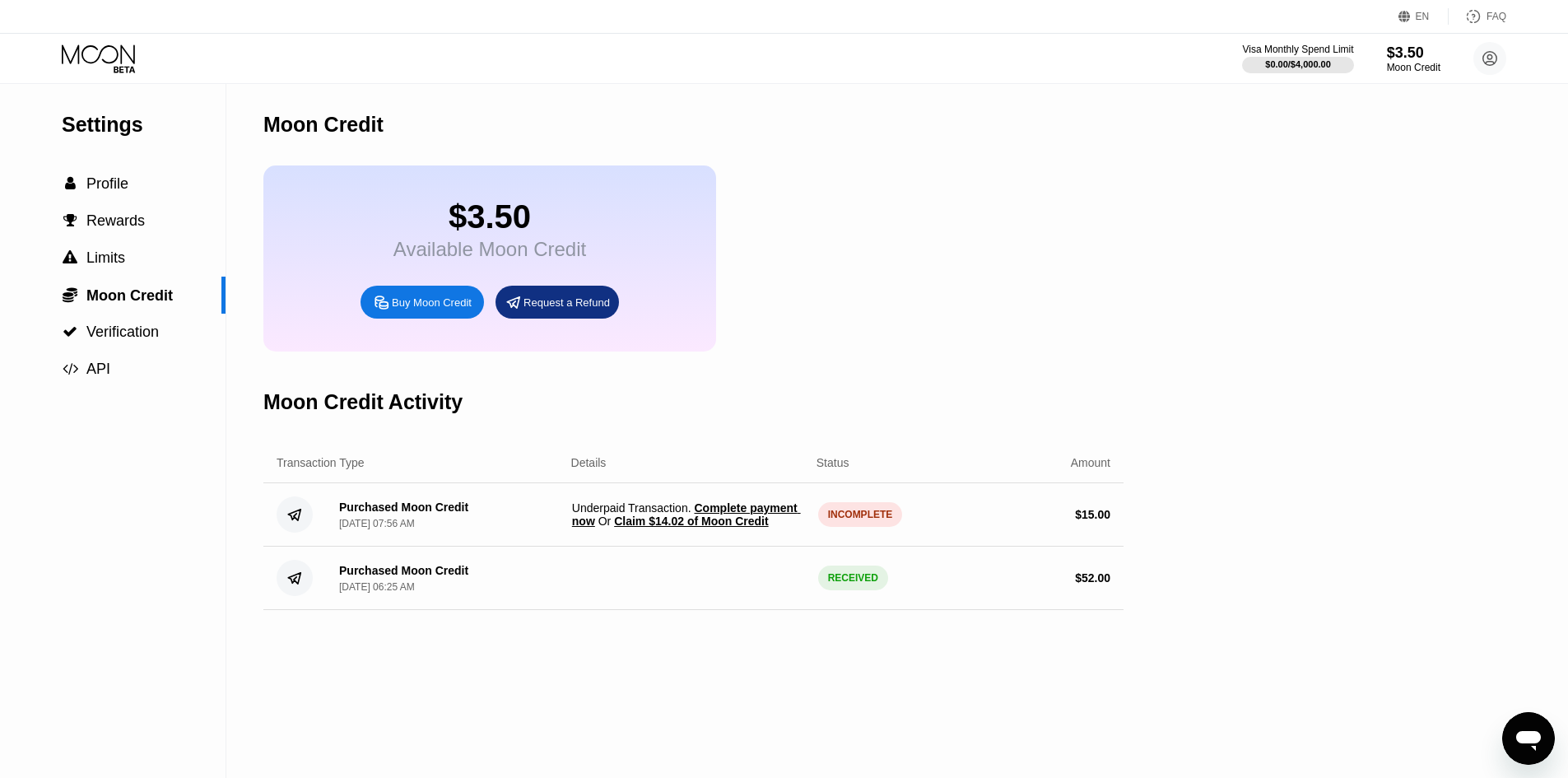
click at [744, 527] on span "Claim $14.02 of Moon Credit" at bounding box center [691, 521] width 154 height 13
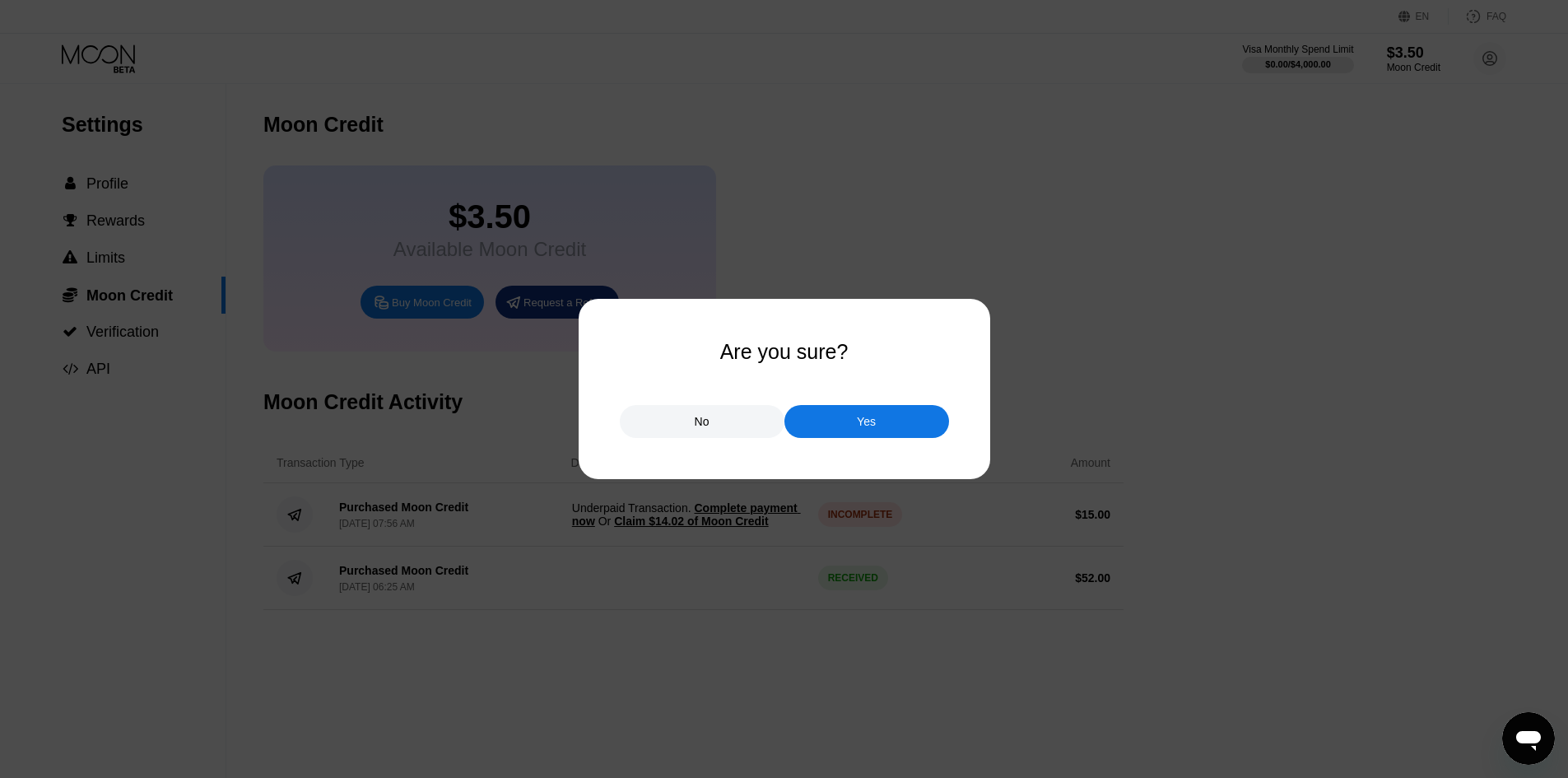
click at [836, 431] on div "Yes" at bounding box center [867, 422] width 164 height 33
